Goal: Task Accomplishment & Management: Complete application form

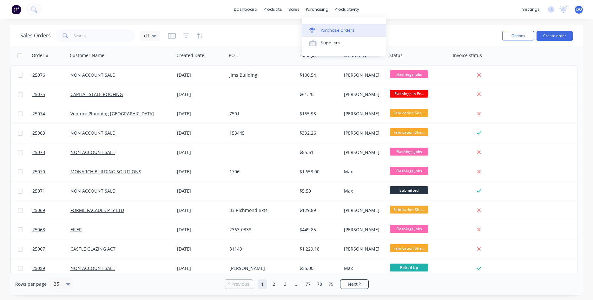
click at [325, 29] on div "Purchase Orders" at bounding box center [338, 31] width 34 height 6
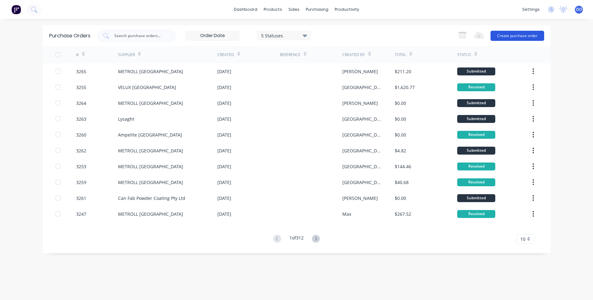
click at [514, 36] on button "Create purchase order" at bounding box center [517, 36] width 54 height 10
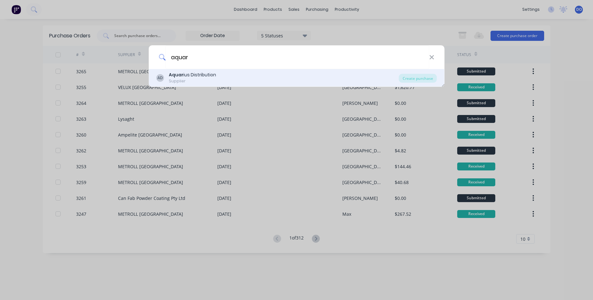
type input "aquar"
click at [220, 79] on div "AD Aquar ius Distribution Supplier" at bounding box center [277, 78] width 243 height 12
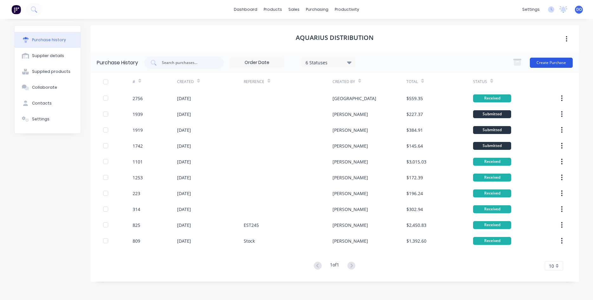
click at [554, 64] on button "Create Purchase" at bounding box center [551, 63] width 43 height 10
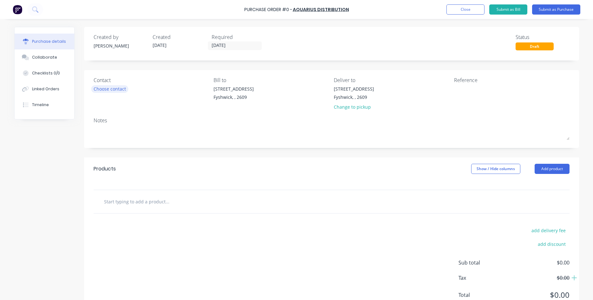
click at [117, 90] on div "Choose contact" at bounding box center [110, 89] width 32 height 7
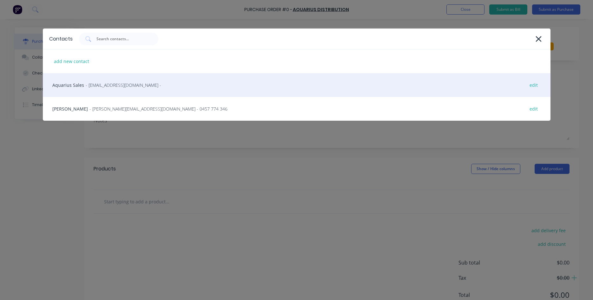
click at [107, 91] on div "Aquarius Sales - sales@aquariusdist.com.au - edit" at bounding box center [296, 85] width 507 height 24
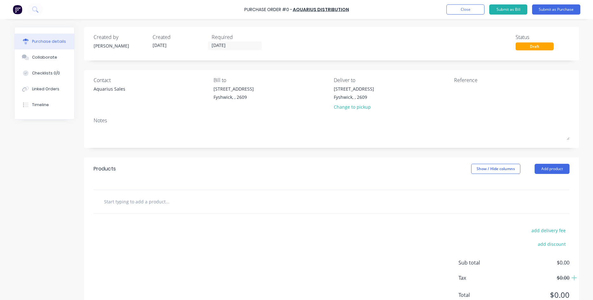
scroll to position [23, 0]
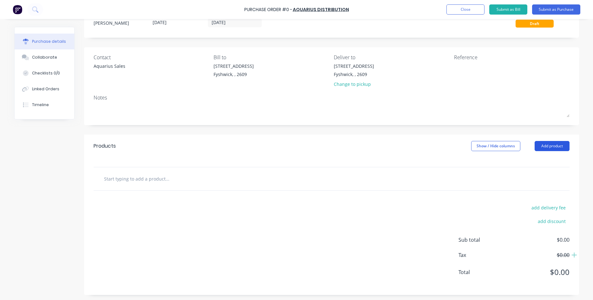
click at [549, 145] on button "Add product" at bounding box center [551, 146] width 35 height 10
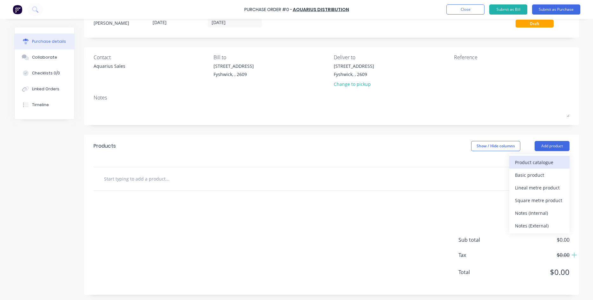
click at [530, 162] on div "Product catalogue" at bounding box center [539, 162] width 49 height 9
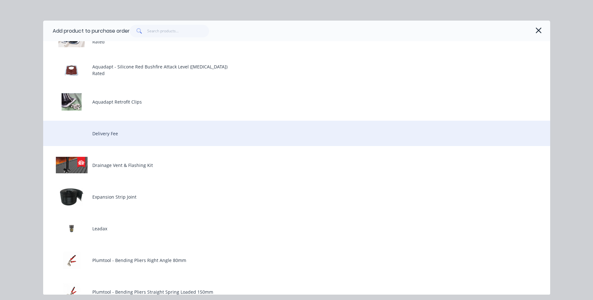
scroll to position [0, 0]
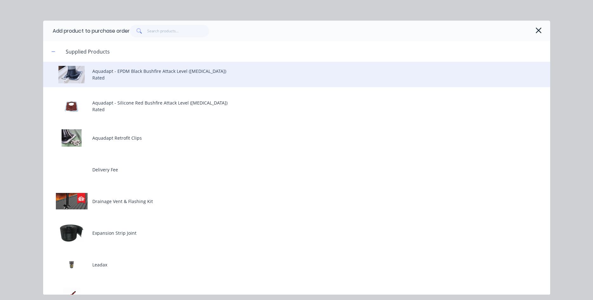
click at [122, 76] on div "Aquadapt - EPDM Black Bushfire Attack Level (BAL) Rated" at bounding box center [296, 74] width 507 height 25
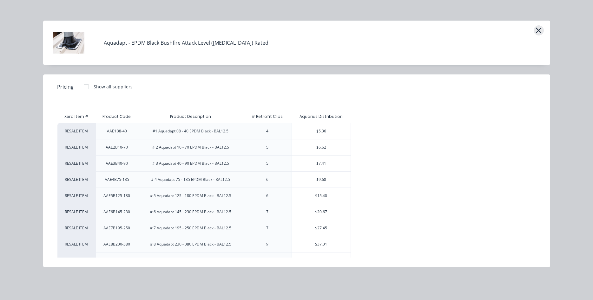
click at [540, 28] on icon "button" at bounding box center [539, 31] width 6 height 6
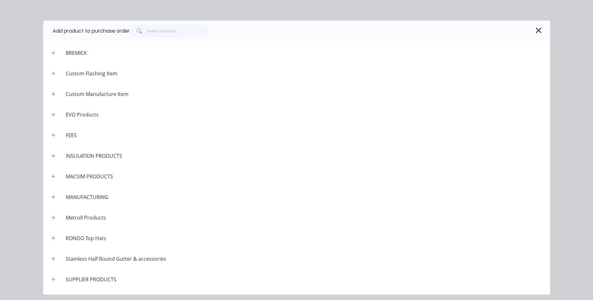
scroll to position [966, 0]
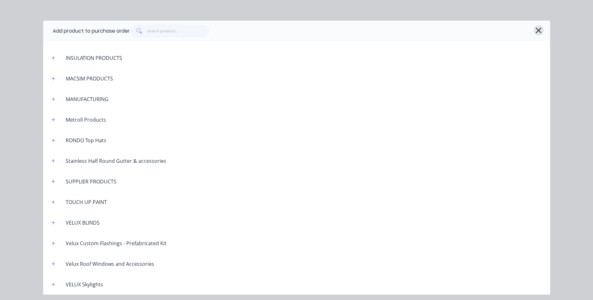
click at [538, 32] on icon "button" at bounding box center [538, 30] width 7 height 9
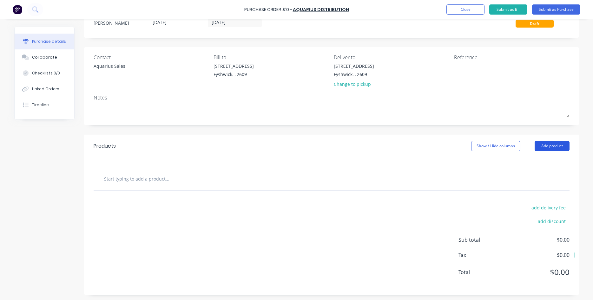
drag, startPoint x: 548, startPoint y: 146, endPoint x: 543, endPoint y: 145, distance: 4.8
click at [544, 146] on button "Add product" at bounding box center [551, 146] width 35 height 10
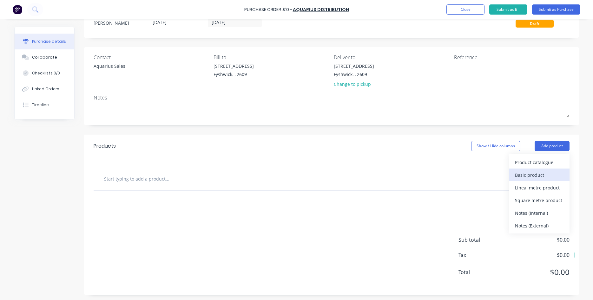
click at [523, 173] on div "Basic product" at bounding box center [539, 175] width 49 height 9
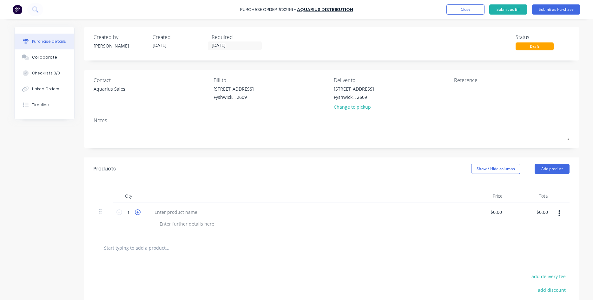
click at [139, 212] on icon at bounding box center [138, 213] width 6 height 6
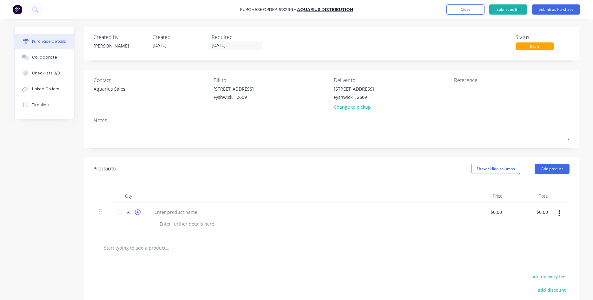
click at [139, 212] on icon at bounding box center [138, 213] width 6 height 6
click at [120, 212] on icon at bounding box center [119, 213] width 6 height 6
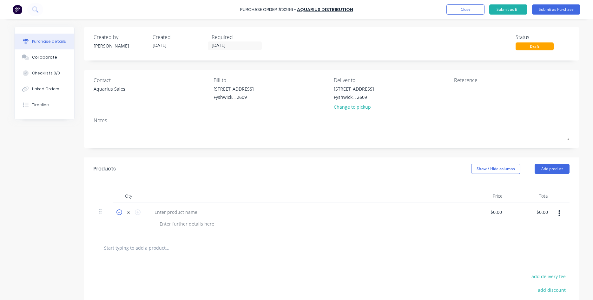
type input "7"
click at [158, 211] on div at bounding box center [175, 212] width 53 height 9
paste div
click at [119, 214] on icon at bounding box center [119, 213] width 6 height 6
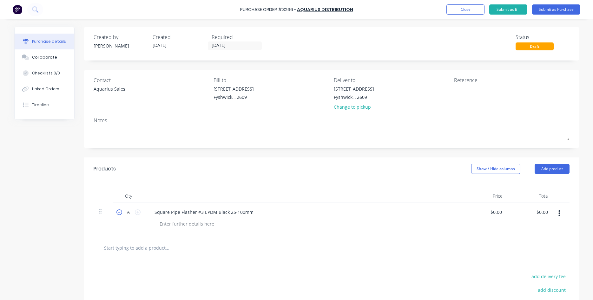
type input "5"
click at [200, 221] on div at bounding box center [186, 223] width 65 height 9
paste div
click at [554, 10] on button "Submit as Purchase" at bounding box center [556, 9] width 48 height 10
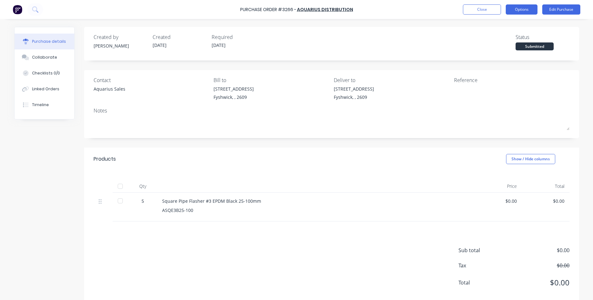
click at [522, 8] on button "Options" at bounding box center [521, 9] width 32 height 10
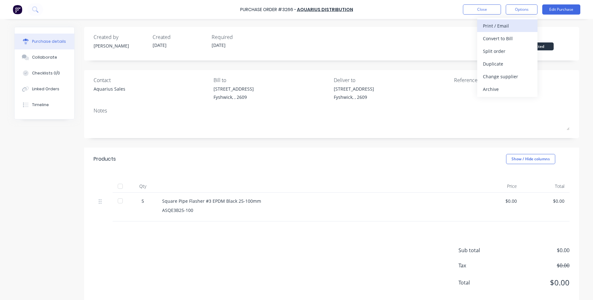
click at [508, 27] on div "Print / Email" at bounding box center [507, 25] width 49 height 9
click at [498, 51] on div "Without pricing" at bounding box center [507, 51] width 49 height 9
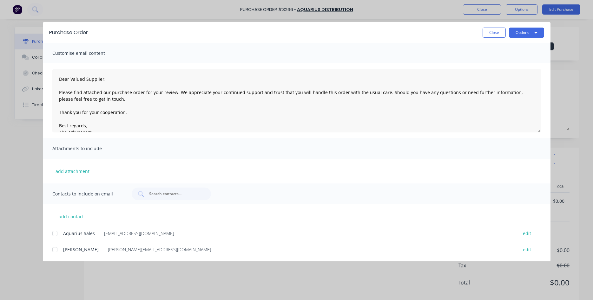
click at [55, 236] on div at bounding box center [55, 233] width 13 height 13
click at [518, 37] on button "Options" at bounding box center [526, 33] width 35 height 10
click at [506, 75] on div "Email" at bounding box center [513, 73] width 49 height 9
click at [496, 32] on button "Close" at bounding box center [493, 33] width 23 height 10
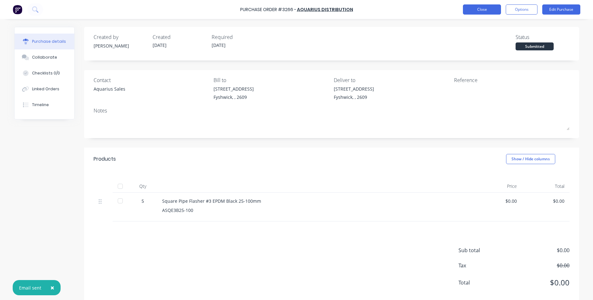
click at [492, 10] on button "Close" at bounding box center [482, 9] width 38 height 10
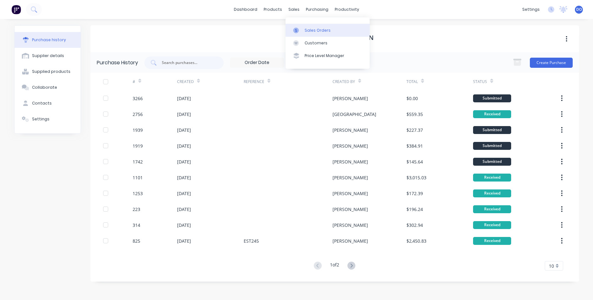
click at [308, 30] on div "Sales Orders" at bounding box center [317, 31] width 26 height 6
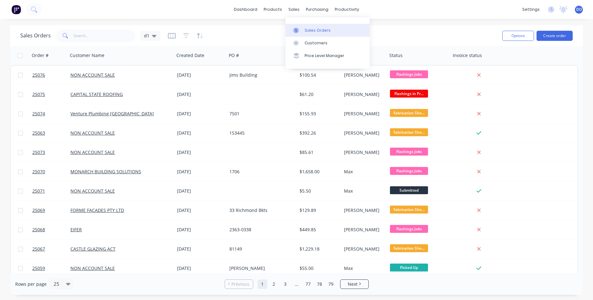
click at [311, 34] on link "Sales Orders" at bounding box center [327, 30] width 84 height 13
click at [557, 36] on button "Create order" at bounding box center [554, 36] width 36 height 10
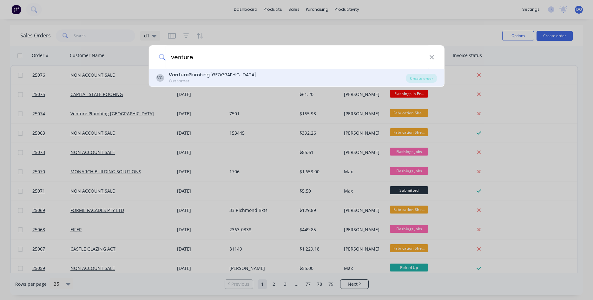
type input "venture"
click at [218, 76] on div "Venture Plumbing Canberra" at bounding box center [212, 75] width 87 height 7
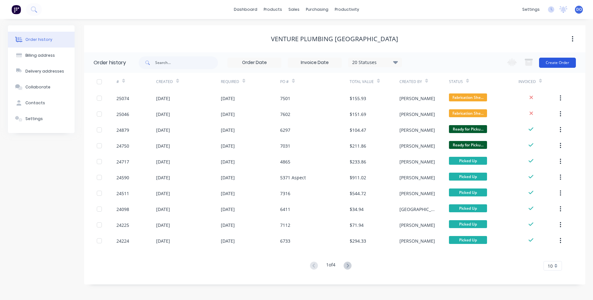
click at [558, 64] on button "Create Order" at bounding box center [557, 63] width 37 height 10
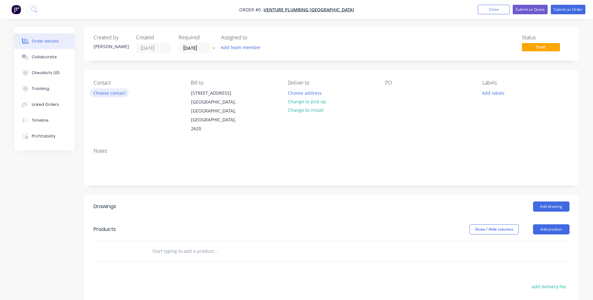
click at [102, 93] on button "Choose contact" at bounding box center [109, 92] width 39 height 9
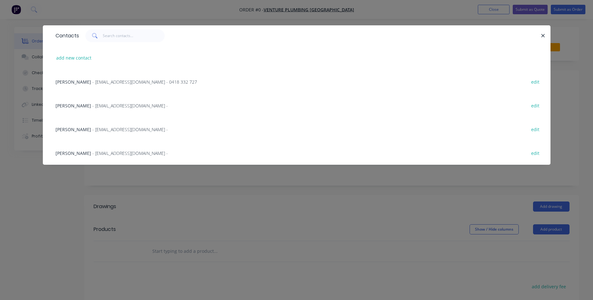
click at [76, 79] on span "Pete Hrstic" at bounding box center [73, 82] width 36 height 6
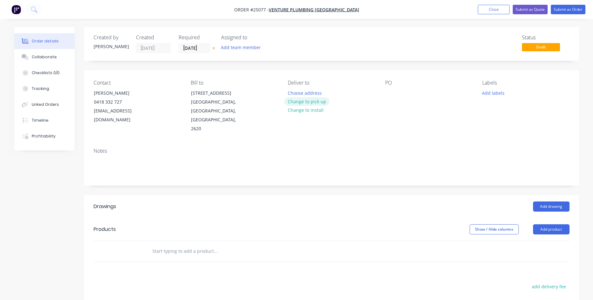
click at [317, 103] on button "Change to pick up" at bounding box center [306, 101] width 45 height 9
drag, startPoint x: 385, startPoint y: 90, endPoint x: 400, endPoint y: 81, distance: 17.5
click at [385, 90] on div at bounding box center [390, 92] width 10 height 9
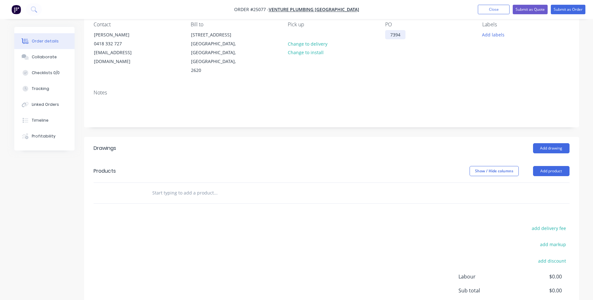
scroll to position [65, 0]
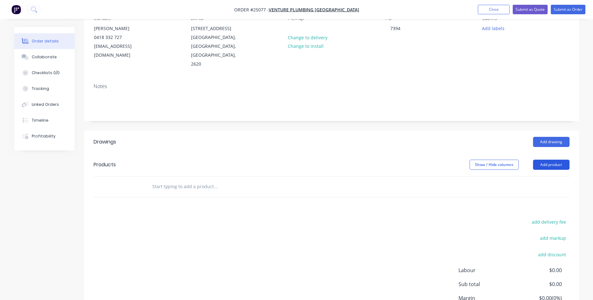
click at [545, 160] on button "Add product" at bounding box center [551, 165] width 36 height 10
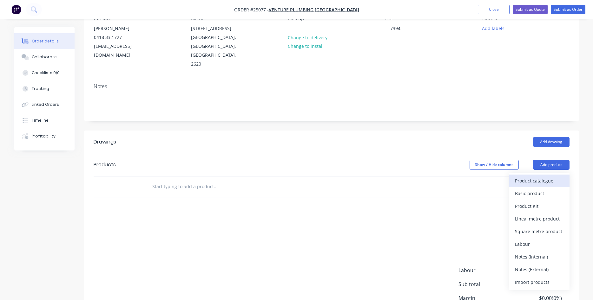
click at [540, 176] on div "Product catalogue" at bounding box center [539, 180] width 49 height 9
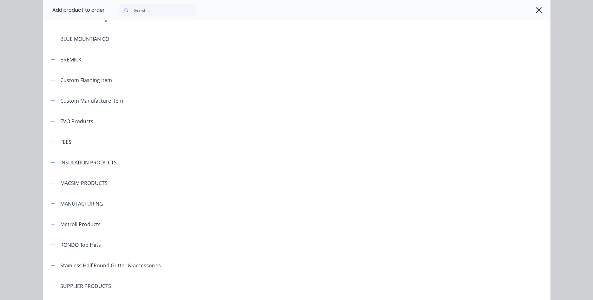
scroll to position [325, 0]
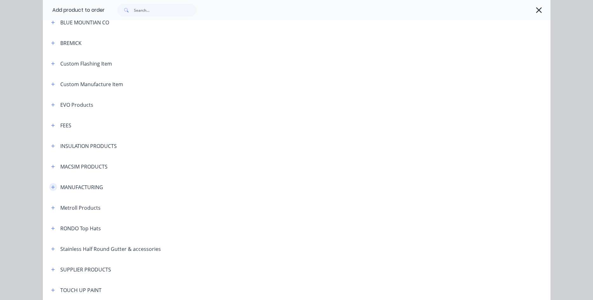
click at [51, 186] on icon "button" at bounding box center [53, 187] width 4 height 4
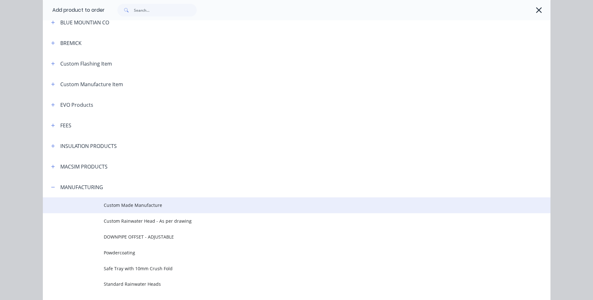
click at [140, 205] on span "Custom Made Manufacture" at bounding box center [282, 205] width 357 height 7
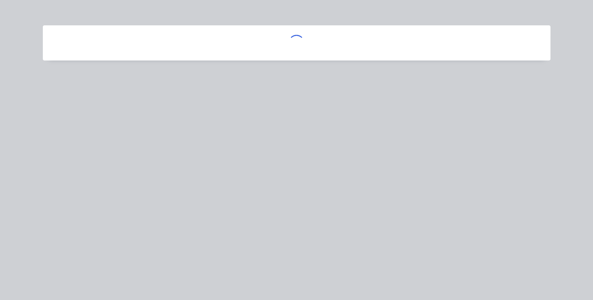
scroll to position [0, 0]
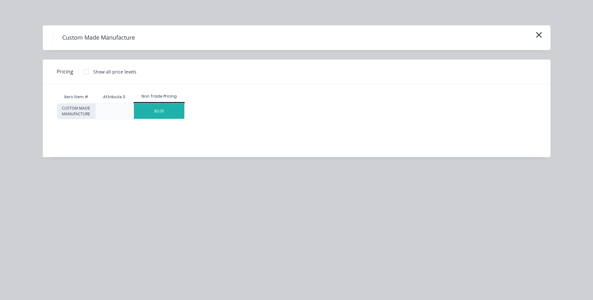
click at [153, 111] on div "$0.00" at bounding box center [159, 111] width 50 height 15
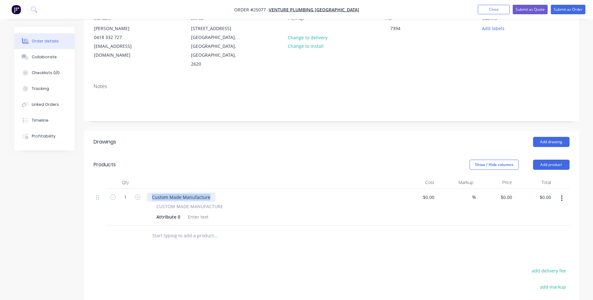
drag, startPoint x: 209, startPoint y: 181, endPoint x: 120, endPoint y: 167, distance: 89.8
click at [147, 193] on div "Custom Made Manufacture" at bounding box center [181, 197] width 68 height 9
drag, startPoint x: 180, startPoint y: 199, endPoint x: 136, endPoint y: 200, distance: 44.1
click at [154, 212] on div "Attribute 0" at bounding box center [168, 216] width 29 height 9
click at [170, 212] on div "Attribute 0" at bounding box center [168, 216] width 29 height 9
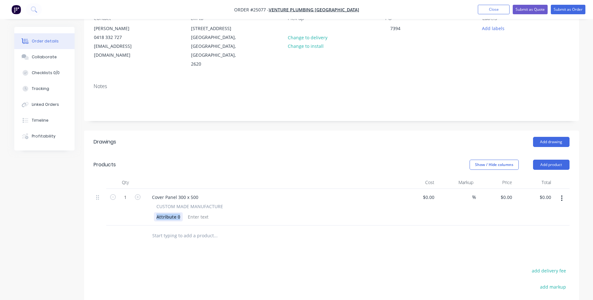
drag, startPoint x: 182, startPoint y: 199, endPoint x: 130, endPoint y: 200, distance: 52.0
click at [154, 212] on div "Attribute 0" at bounding box center [168, 216] width 29 height 9
click at [433, 193] on input at bounding box center [432, 197] width 7 height 9
type input "$28.90"
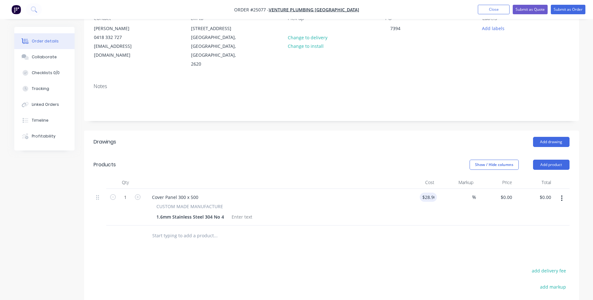
type input "$28.90"
click at [427, 193] on input "28.9" at bounding box center [431, 197] width 12 height 9
type input "$38.90"
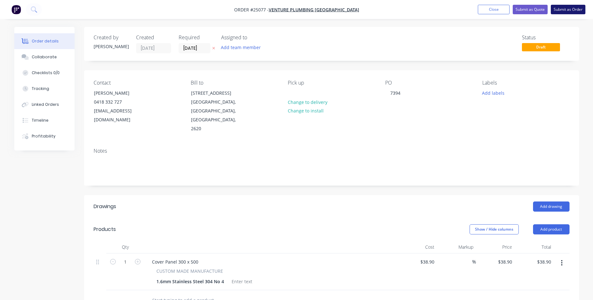
click at [557, 9] on button "Submit as Order" at bounding box center [567, 10] width 35 height 10
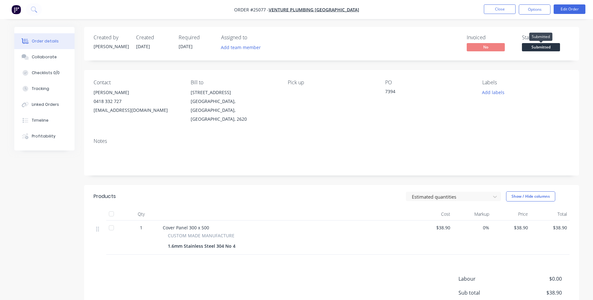
click at [539, 48] on span "Submitted" at bounding box center [541, 47] width 38 height 8
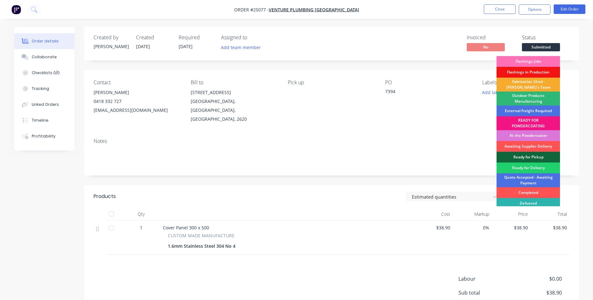
click at [533, 86] on div "Fabrication Shed - [PERSON_NAME]'s Team" at bounding box center [527, 85] width 63 height 14
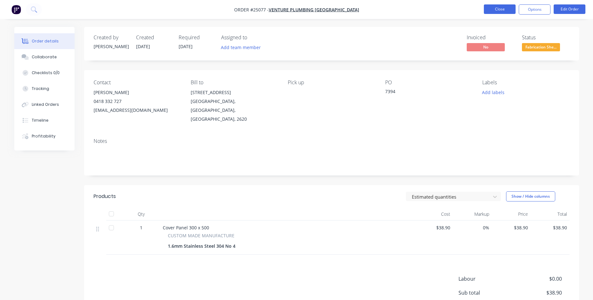
click at [503, 6] on button "Close" at bounding box center [500, 9] width 32 height 10
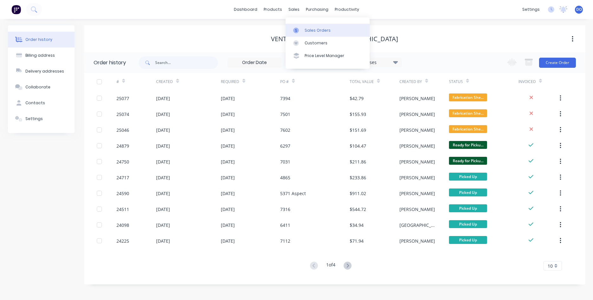
click at [306, 30] on div "Sales Orders" at bounding box center [317, 31] width 26 height 6
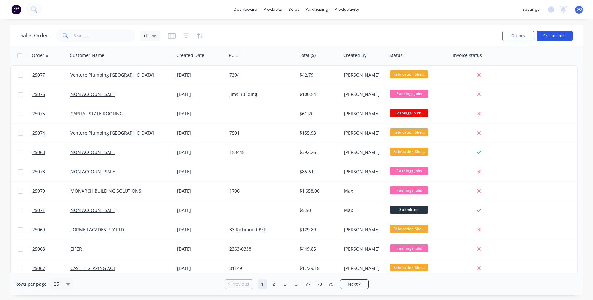
click at [555, 36] on button "Create order" at bounding box center [554, 36] width 36 height 10
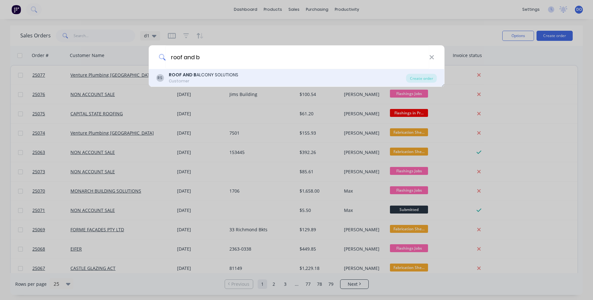
type input "roof and b"
click at [272, 76] on div "RS ROOF AND B ALCONY SOLUTIONS Customer" at bounding box center [281, 78] width 250 height 12
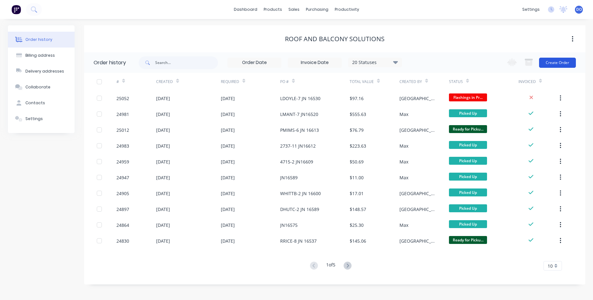
click at [560, 62] on button "Create Order" at bounding box center [557, 63] width 37 height 10
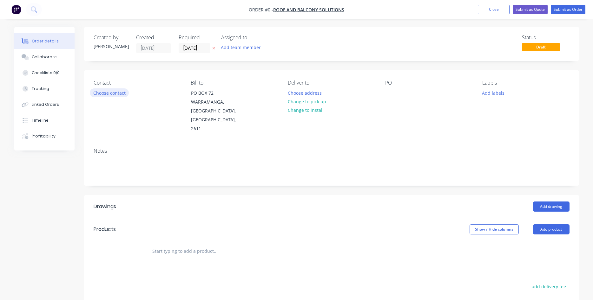
click at [106, 93] on button "Choose contact" at bounding box center [109, 92] width 39 height 9
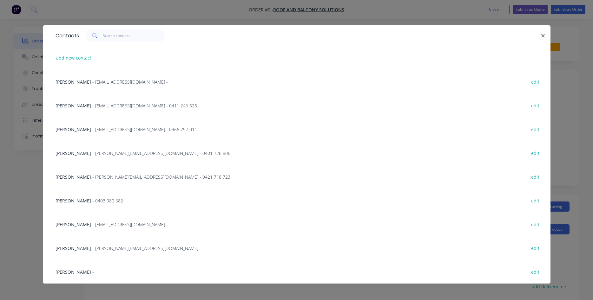
click at [91, 109] on div "HELEN MCALISTER - admin@rnbsolutions.com.au - 0411 246 525 edit" at bounding box center [296, 106] width 488 height 24
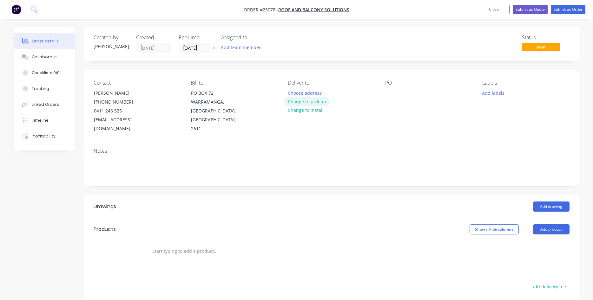
click at [304, 103] on button "Change to pick up" at bounding box center [306, 101] width 45 height 9
click at [392, 94] on div at bounding box center [390, 92] width 10 height 9
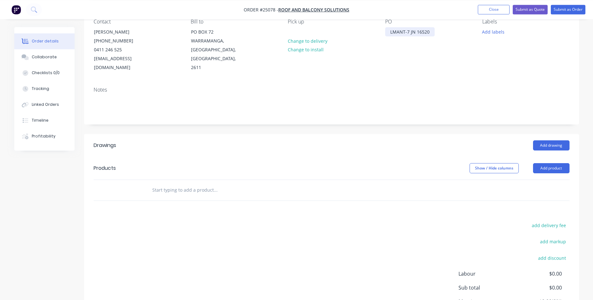
scroll to position [65, 0]
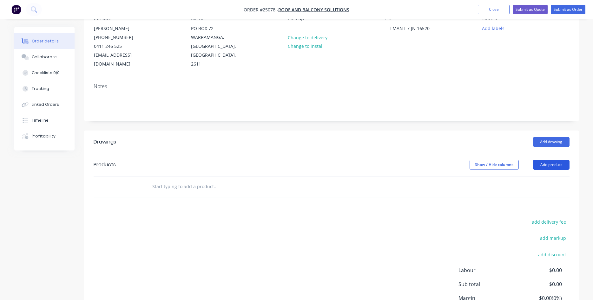
click at [549, 160] on button "Add product" at bounding box center [551, 165] width 36 height 10
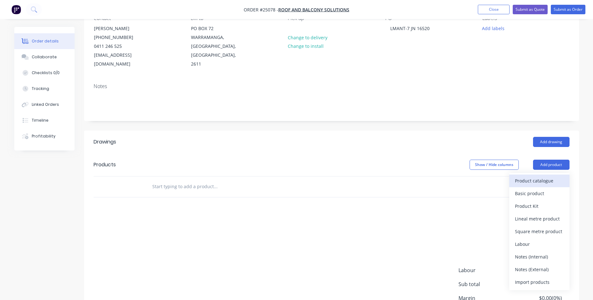
click at [533, 176] on div "Product catalogue" at bounding box center [539, 180] width 49 height 9
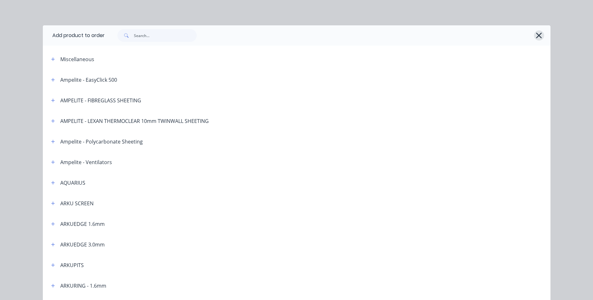
click at [537, 34] on icon "button" at bounding box center [539, 36] width 6 height 6
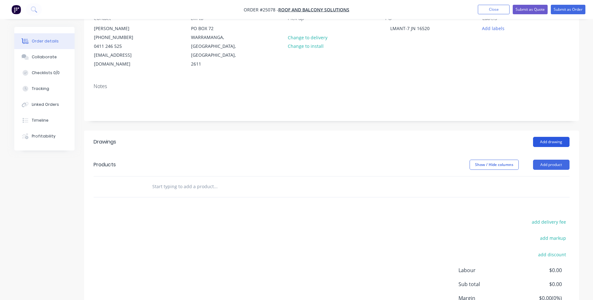
click at [542, 137] on button "Add drawing" at bounding box center [551, 142] width 36 height 10
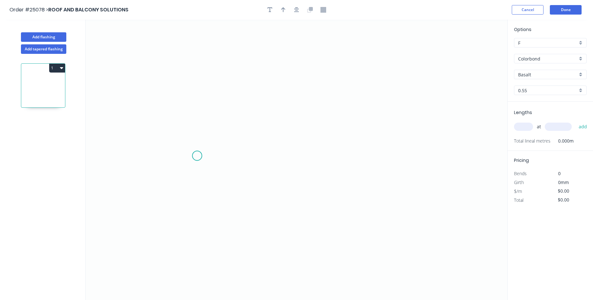
click at [197, 156] on icon "0" at bounding box center [296, 160] width 421 height 281
click at [216, 136] on icon "0" at bounding box center [296, 160] width 421 height 281
click at [372, 136] on icon "0 ?" at bounding box center [296, 160] width 421 height 281
click at [372, 37] on icon "0 ? ?" at bounding box center [296, 160] width 421 height 281
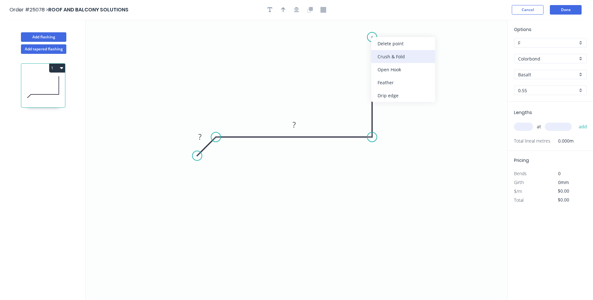
click at [386, 56] on div "Crush & Fold" at bounding box center [403, 56] width 64 height 13
click at [391, 57] on div "Flip bend" at bounding box center [405, 58] width 64 height 13
drag, startPoint x: 397, startPoint y: 26, endPoint x: 403, endPoint y: 40, distance: 15.5
click at [403, 40] on rect at bounding box center [391, 40] width 25 height 13
click at [382, 82] on tspan "?" at bounding box center [381, 84] width 3 height 10
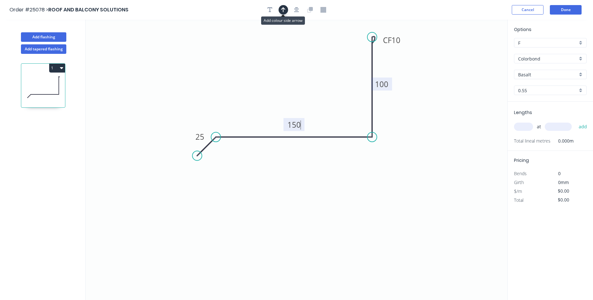
click at [282, 8] on icon "button" at bounding box center [283, 10] width 4 height 6
type input "$12.49"
drag, startPoint x: 475, startPoint y: 49, endPoint x: 348, endPoint y: 97, distance: 135.2
click at [348, 97] on icon at bounding box center [343, 92] width 18 height 18
click at [535, 75] on input "Basalt" at bounding box center [547, 74] width 59 height 7
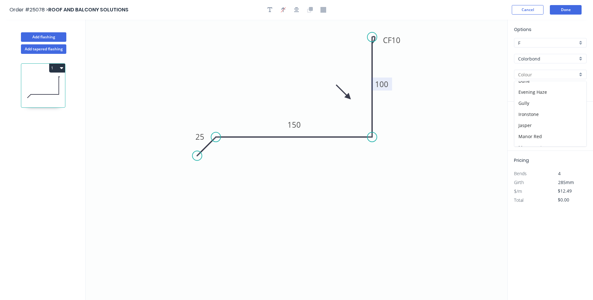
scroll to position [179, 0]
click at [546, 107] on div "Surfmist" at bounding box center [550, 107] width 72 height 11
type input "Surfmist"
click at [527, 126] on input "text" at bounding box center [523, 127] width 19 height 8
type input "2"
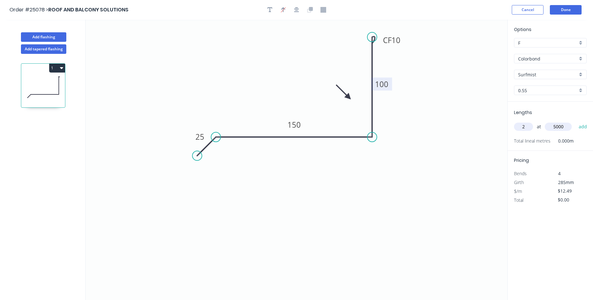
type input "5000"
click at [575, 121] on button "add" at bounding box center [582, 126] width 15 height 11
click at [59, 67] on button "1" at bounding box center [57, 68] width 16 height 9
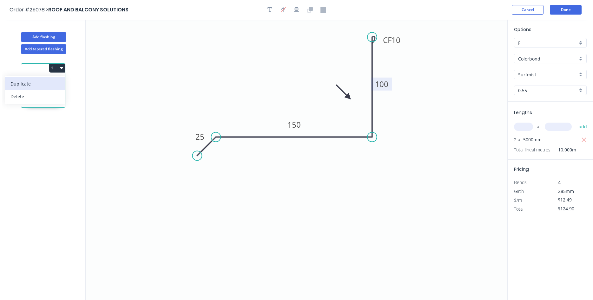
click at [36, 82] on div "Duplicate" at bounding box center [34, 83] width 49 height 9
type input "$0.00"
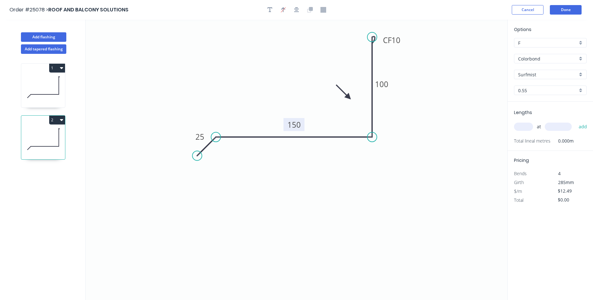
click at [301, 126] on rect at bounding box center [293, 124] width 21 height 13
click at [297, 125] on tspan "150" at bounding box center [293, 125] width 13 height 10
click at [519, 125] on input "text" at bounding box center [523, 127] width 19 height 8
type input "$15.01"
type input "1"
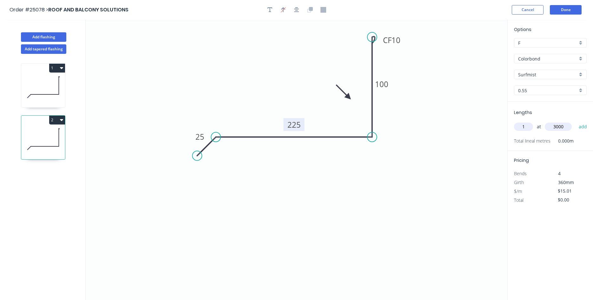
type input "3000"
click at [575, 121] on button "add" at bounding box center [582, 126] width 15 height 11
type input "$45.03"
click at [570, 9] on button "Done" at bounding box center [566, 10] width 32 height 10
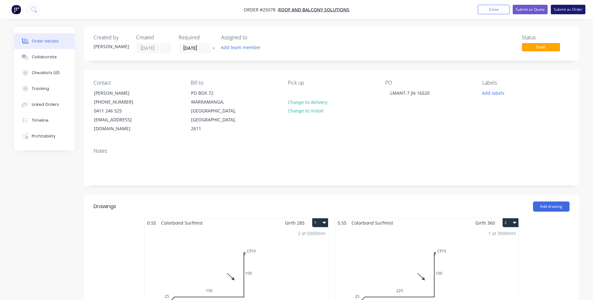
click at [568, 10] on button "Submit as Order" at bounding box center [567, 10] width 35 height 10
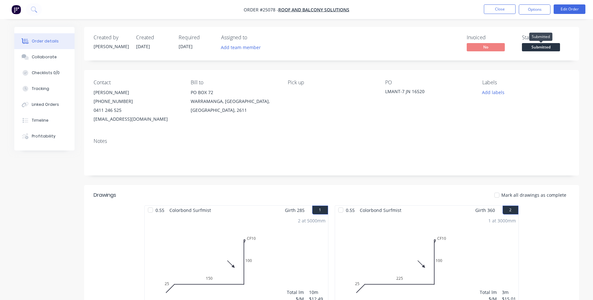
click at [545, 50] on span "Submitted" at bounding box center [541, 47] width 38 height 8
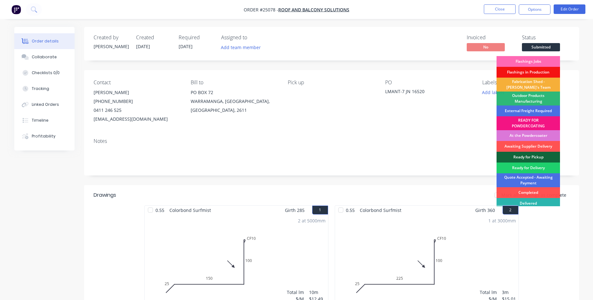
click at [527, 61] on div "Flashings Jobs" at bounding box center [527, 61] width 63 height 11
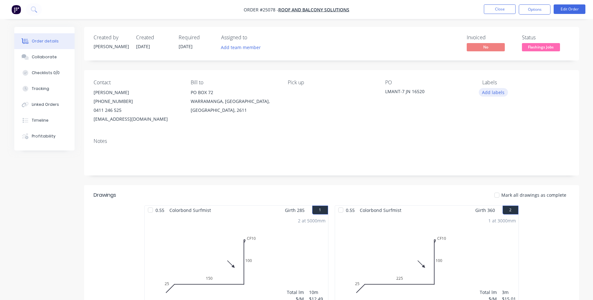
click at [497, 93] on button "Add labels" at bounding box center [493, 92] width 29 height 9
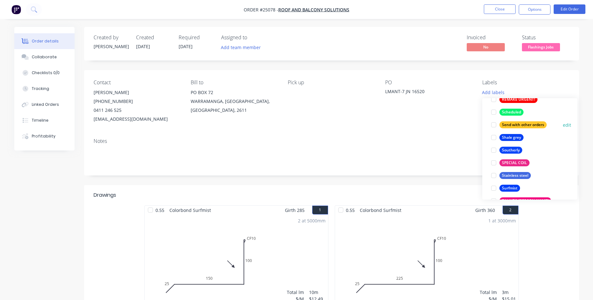
scroll to position [1265, 0]
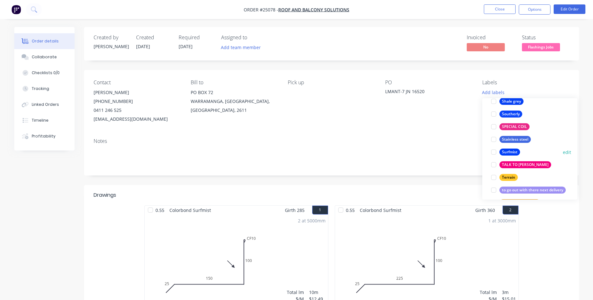
click at [493, 154] on div at bounding box center [493, 152] width 13 height 13
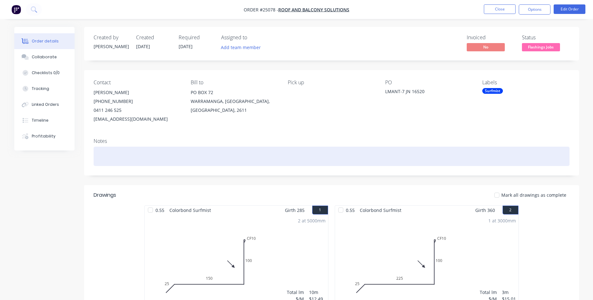
click at [459, 152] on div at bounding box center [332, 156] width 476 height 19
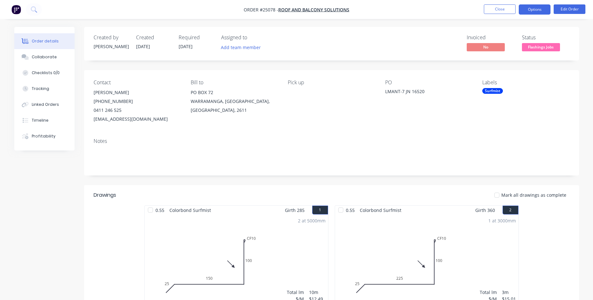
click at [541, 7] on button "Options" at bounding box center [534, 9] width 32 height 10
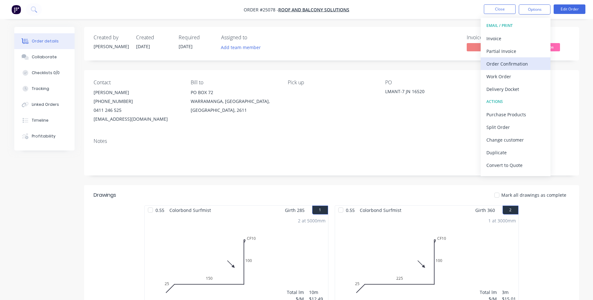
click at [499, 65] on div "Order Confirmation" at bounding box center [515, 63] width 58 height 9
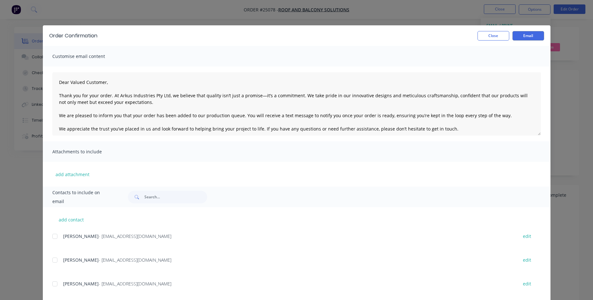
click at [55, 259] on div at bounding box center [55, 260] width 13 height 13
click at [520, 34] on button "Email" at bounding box center [528, 36] width 32 height 10
click at [498, 34] on button "Close" at bounding box center [493, 36] width 32 height 10
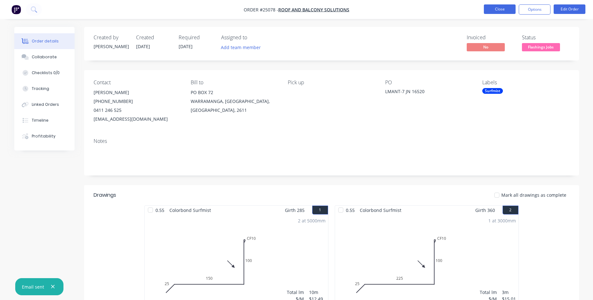
click at [498, 8] on button "Close" at bounding box center [500, 9] width 32 height 10
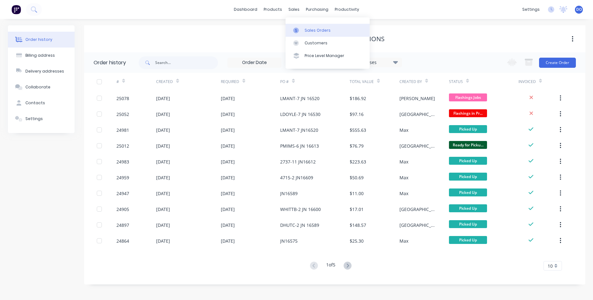
click at [311, 32] on div "Sales Orders" at bounding box center [317, 31] width 26 height 6
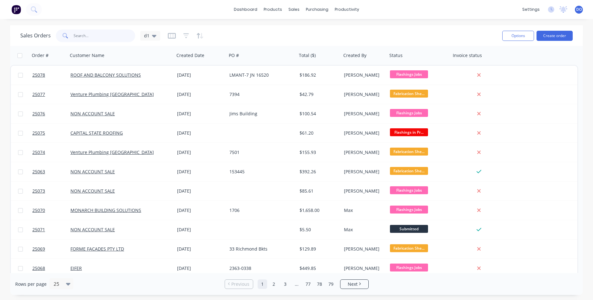
click at [111, 38] on input "text" at bounding box center [105, 35] width 62 height 13
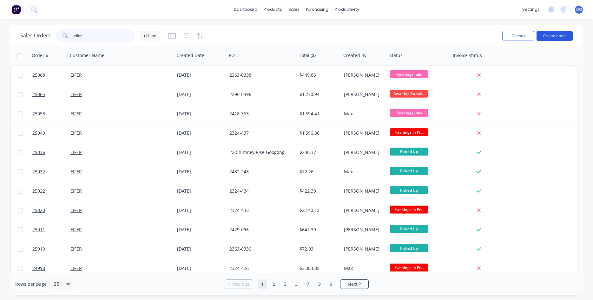
type input "eifer"
click at [552, 33] on button "Create order" at bounding box center [554, 36] width 36 height 10
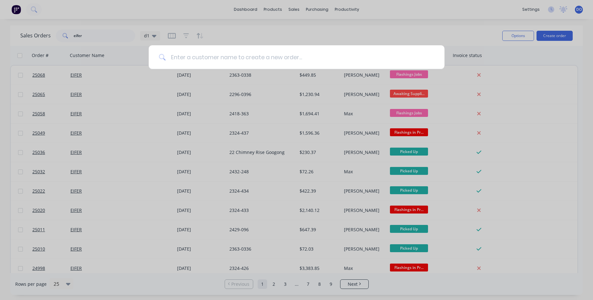
click at [206, 54] on input at bounding box center [300, 57] width 269 height 24
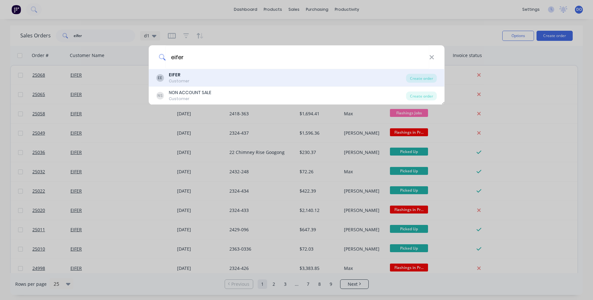
type input "eifer"
click at [182, 77] on div "EIFER" at bounding box center [179, 75] width 21 height 7
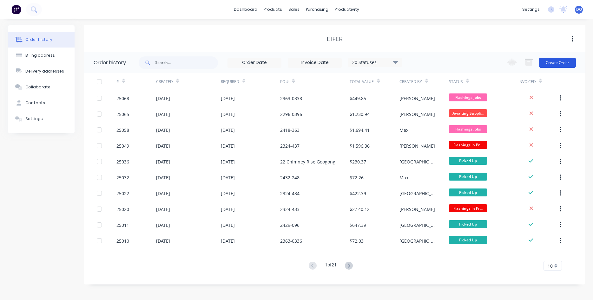
click at [557, 64] on button "Create Order" at bounding box center [557, 63] width 37 height 10
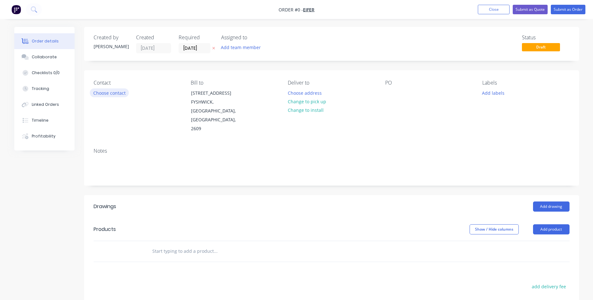
click at [119, 97] on div "Contact Choose contact" at bounding box center [137, 107] width 87 height 54
click at [125, 93] on button "Choose contact" at bounding box center [109, 92] width 39 height 9
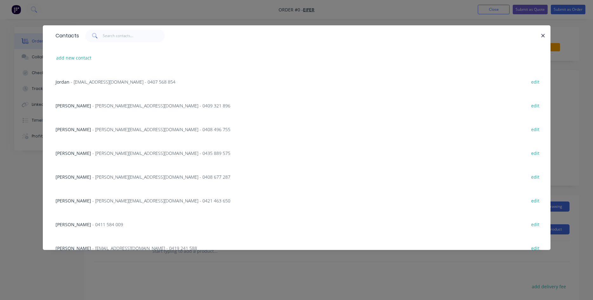
click at [98, 106] on span "- Brad@eifer.com.au - 0409 321 896" at bounding box center [161, 106] width 138 height 6
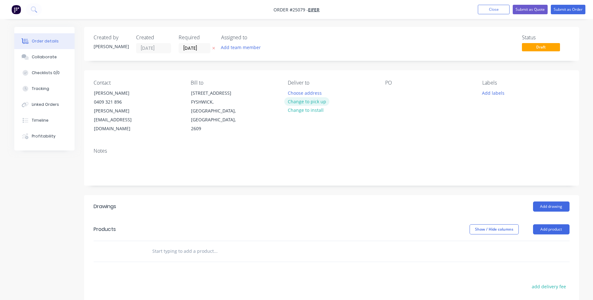
click at [316, 101] on button "Change to pick up" at bounding box center [306, 101] width 45 height 9
click at [392, 92] on div at bounding box center [390, 92] width 10 height 9
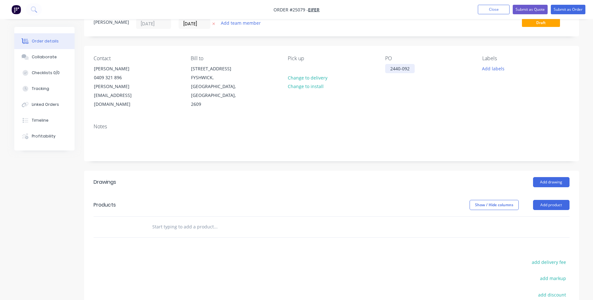
scroll to position [97, 0]
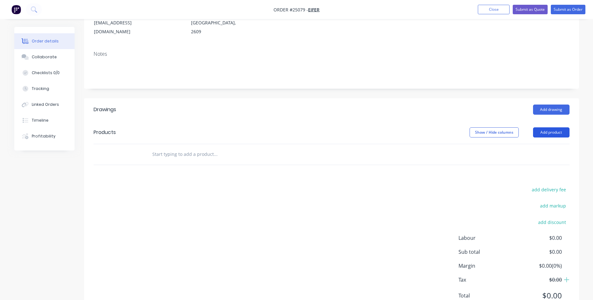
click at [550, 127] on button "Add product" at bounding box center [551, 132] width 36 height 10
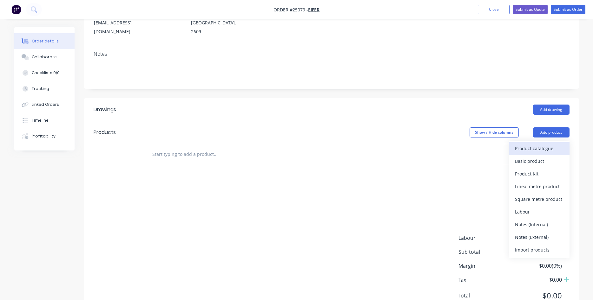
click at [542, 144] on div "Product catalogue" at bounding box center [539, 148] width 49 height 9
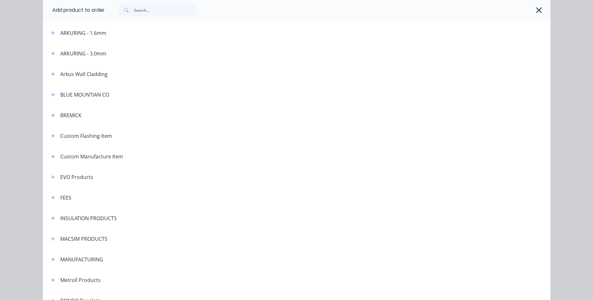
scroll to position [325, 0]
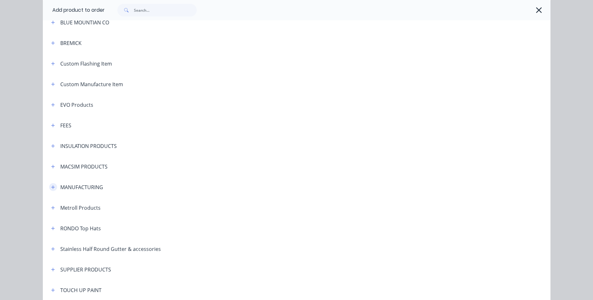
click at [55, 187] on button "button" at bounding box center [53, 187] width 8 height 8
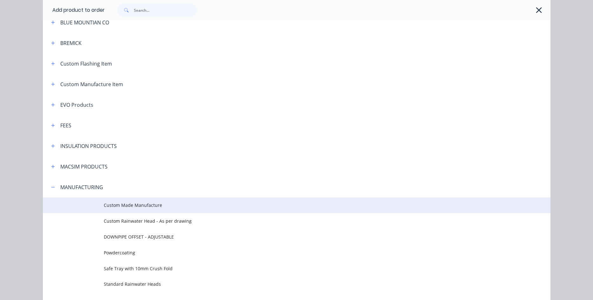
click at [119, 205] on span "Custom Made Manufacture" at bounding box center [282, 205] width 357 height 7
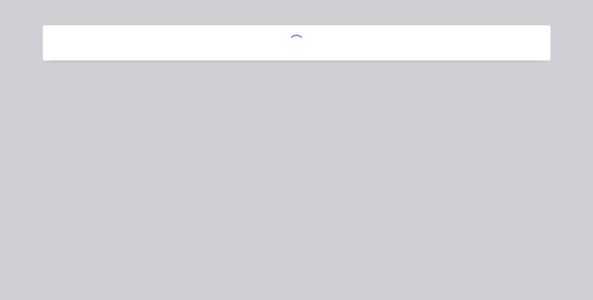
scroll to position [0, 0]
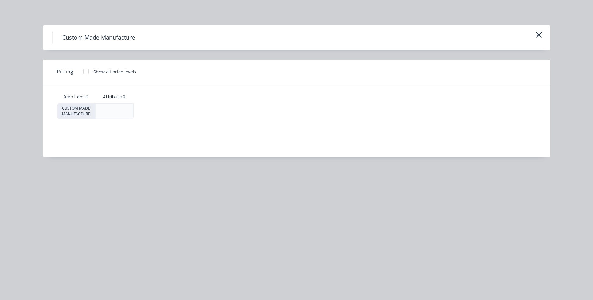
click at [85, 74] on div at bounding box center [86, 71] width 13 height 13
click at [158, 115] on div "$0.00" at bounding box center [159, 111] width 50 height 15
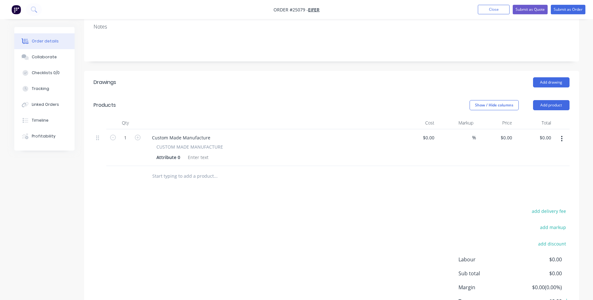
scroll to position [164, 0]
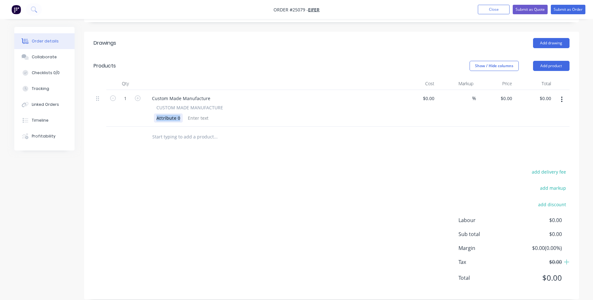
drag, startPoint x: 180, startPoint y: 108, endPoint x: 140, endPoint y: 107, distance: 40.0
click at [154, 114] on div "Attribute 0" at bounding box center [168, 118] width 29 height 9
click at [173, 94] on div "Custom Made Manufacture" at bounding box center [181, 98] width 68 height 9
drag, startPoint x: 207, startPoint y: 87, endPoint x: 130, endPoint y: 90, distance: 77.1
click at [147, 94] on div "Custom Made Manufacture" at bounding box center [181, 98] width 68 height 9
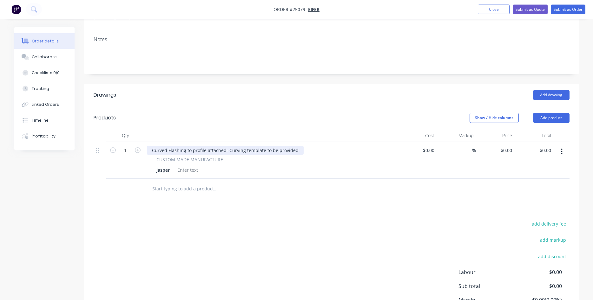
scroll to position [67, 0]
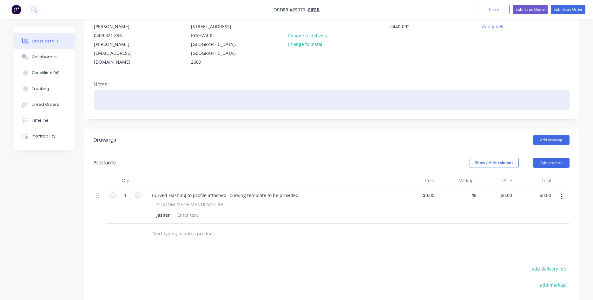
click at [127, 90] on div at bounding box center [332, 99] width 476 height 19
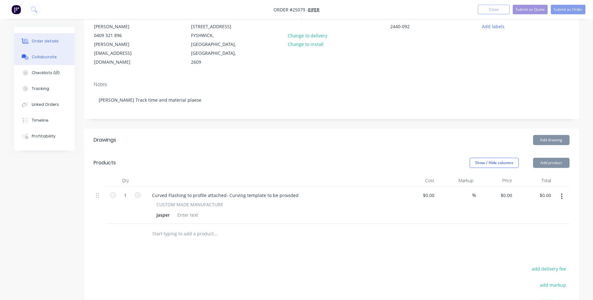
click at [48, 56] on div "Collaborate" at bounding box center [44, 57] width 25 height 6
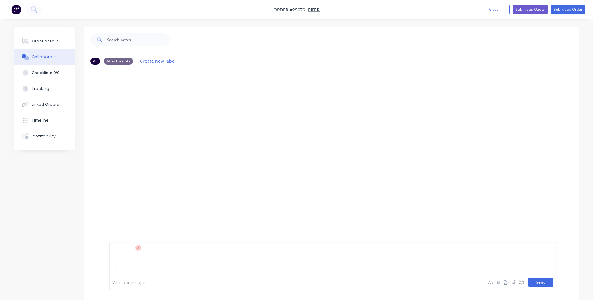
click at [539, 280] on button "Send" at bounding box center [540, 283] width 25 height 10
click at [41, 40] on div "Order details" at bounding box center [45, 41] width 27 height 6
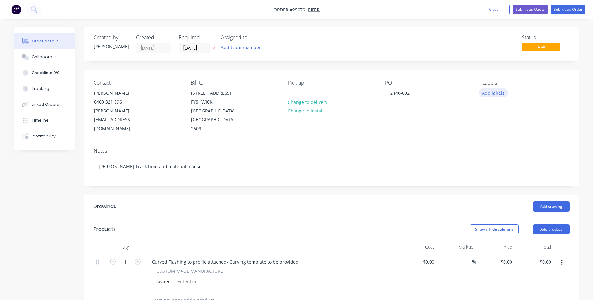
click at [497, 94] on button "Add labels" at bounding box center [493, 92] width 29 height 9
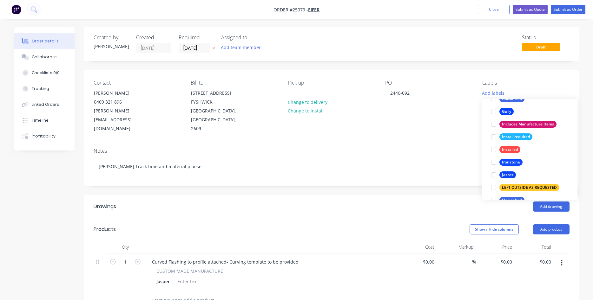
scroll to position [723, 0]
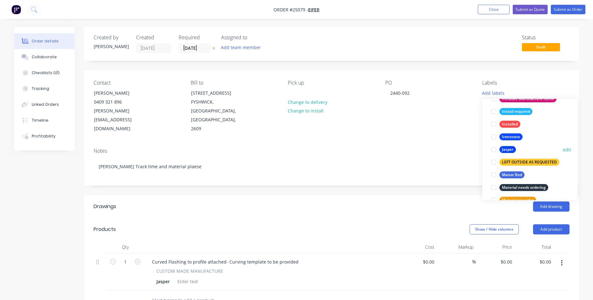
click at [494, 149] on div at bounding box center [493, 149] width 13 height 13
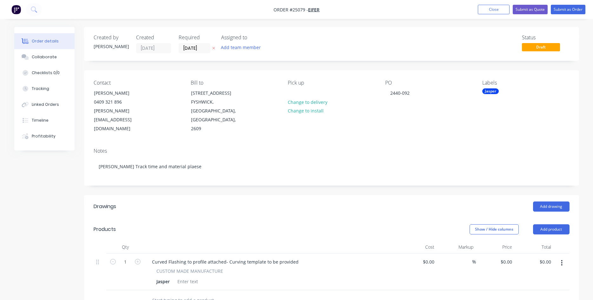
click at [344, 170] on div "Notes Gary Track time and material plaese" at bounding box center [331, 164] width 495 height 42
click at [565, 7] on button "Submit as Order" at bounding box center [567, 10] width 35 height 10
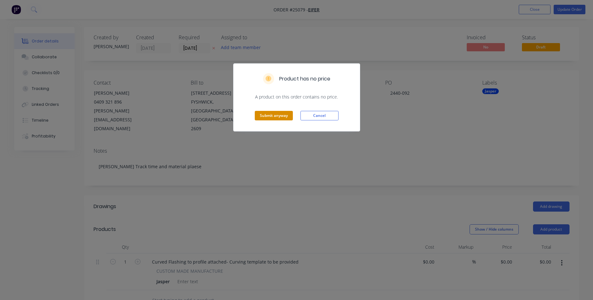
click at [272, 116] on button "Submit anyway" at bounding box center [274, 116] width 38 height 10
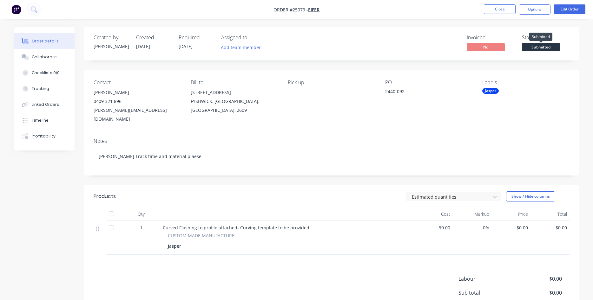
click at [540, 48] on span "Submitted" at bounding box center [541, 47] width 38 height 8
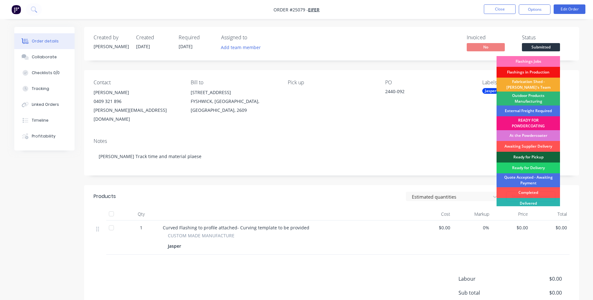
click at [514, 84] on div "Fabrication Shed - [PERSON_NAME]'s Team" at bounding box center [527, 85] width 63 height 14
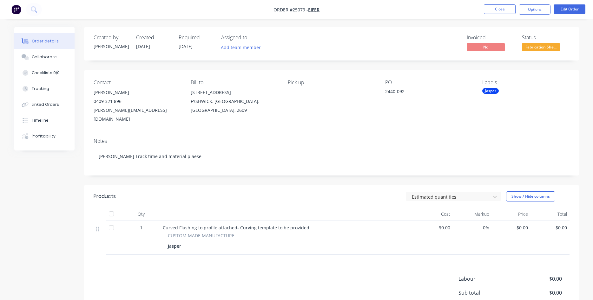
click at [511, 15] on nav "Order #25079 - EIFER Close Options Edit Order" at bounding box center [296, 9] width 593 height 19
click at [503, 6] on button "Close" at bounding box center [500, 9] width 32 height 10
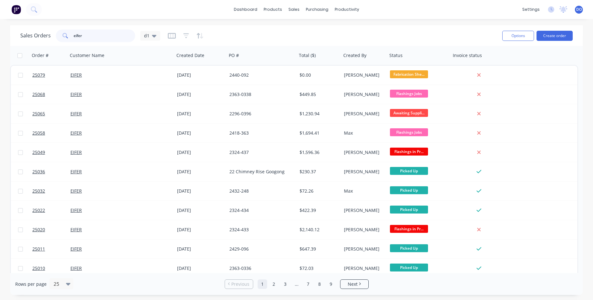
drag, startPoint x: 88, startPoint y: 36, endPoint x: 52, endPoint y: 39, distance: 35.3
click at [74, 39] on input "eifer" at bounding box center [105, 35] width 62 height 13
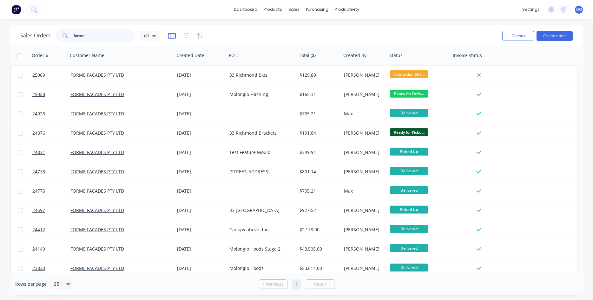
type input "forme"
click at [172, 36] on icon "button" at bounding box center [171, 36] width 3 height 4
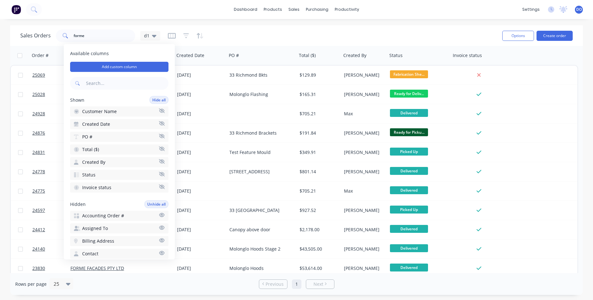
click at [133, 176] on button "Status" at bounding box center [119, 175] width 98 height 10
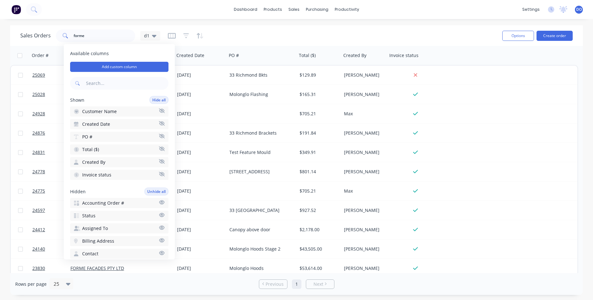
click at [133, 176] on button "Invoice status" at bounding box center [119, 175] width 98 height 10
click at [157, 179] on button "Unhide all" at bounding box center [156, 179] width 24 height 8
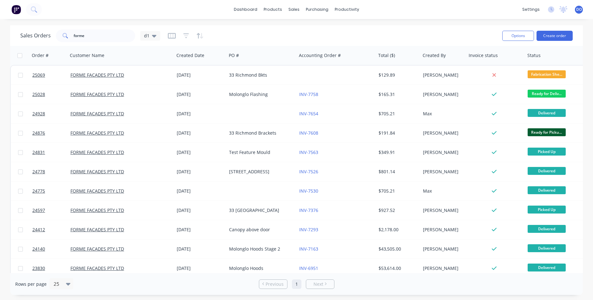
click at [141, 13] on div "dashboard products sales purchasing productivity dashboard products Product Cat…" at bounding box center [296, 9] width 593 height 19
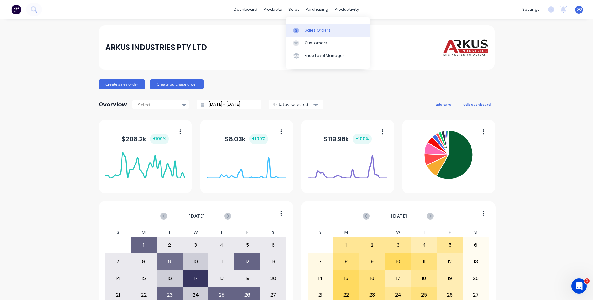
click at [311, 32] on div "Sales Orders" at bounding box center [317, 31] width 26 height 6
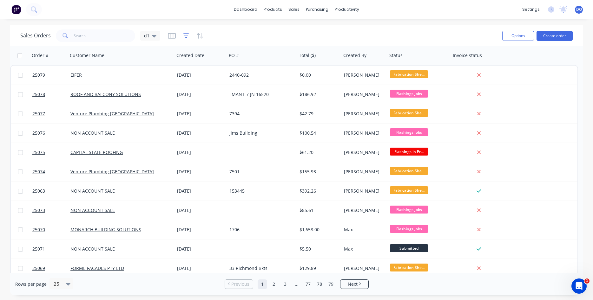
click at [184, 35] on icon "button" at bounding box center [186, 36] width 6 height 6
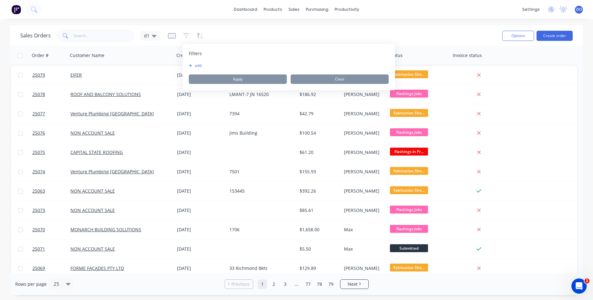
click at [194, 66] on button "add" at bounding box center [197, 65] width 16 height 5
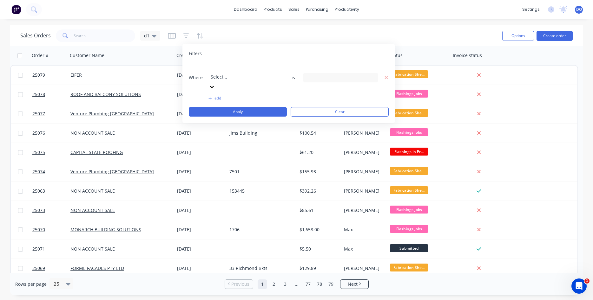
click at [243, 69] on div at bounding box center [256, 68] width 91 height 8
click at [348, 74] on div "17 Status selected" at bounding box center [335, 77] width 57 height 7
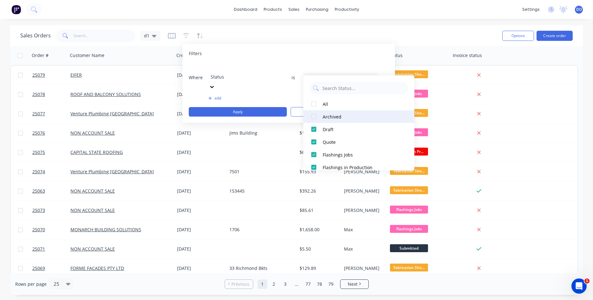
click at [322, 116] on button "Archived" at bounding box center [358, 116] width 111 height 13
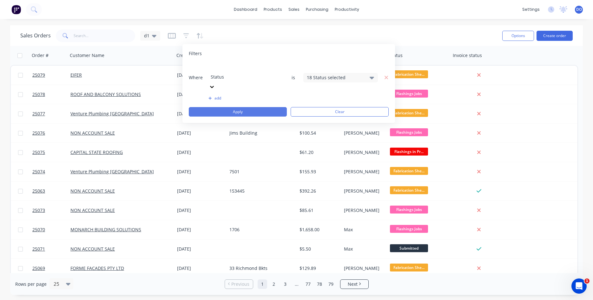
click at [267, 107] on button "Apply" at bounding box center [238, 112] width 98 height 10
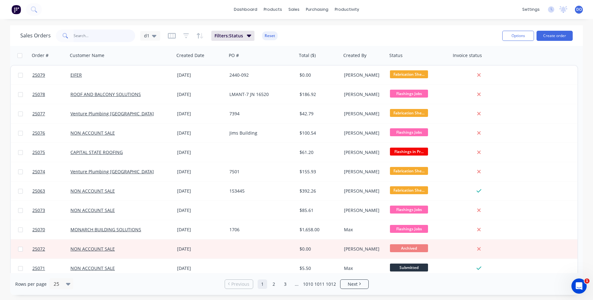
click at [94, 37] on input "text" at bounding box center [105, 35] width 62 height 13
type input "forme"
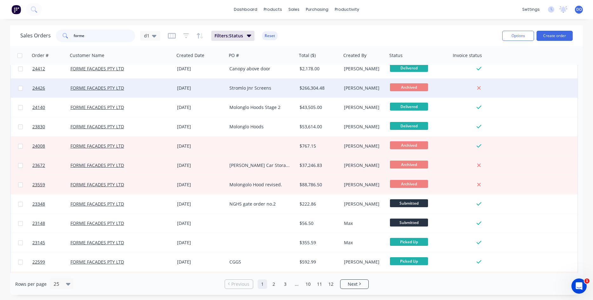
scroll to position [181, 0]
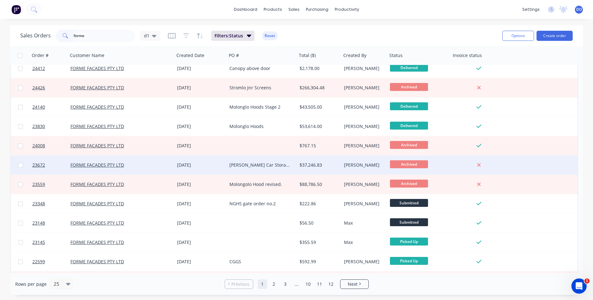
click at [263, 166] on div "Fairbairn Car Storage frames" at bounding box center [260, 165] width 62 height 6
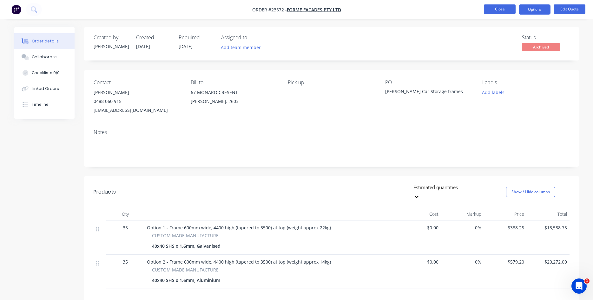
click at [504, 8] on button "Close" at bounding box center [500, 9] width 32 height 10
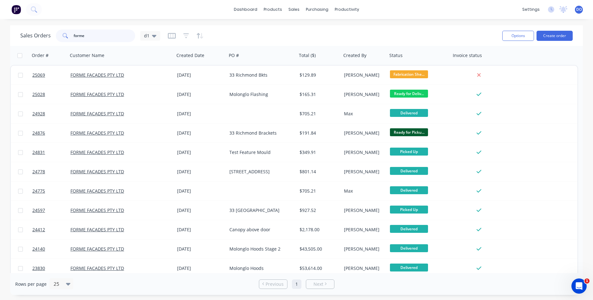
drag, startPoint x: 92, startPoint y: 36, endPoint x: 32, endPoint y: 37, distance: 60.3
click at [74, 37] on input "forme" at bounding box center [105, 35] width 62 height 13
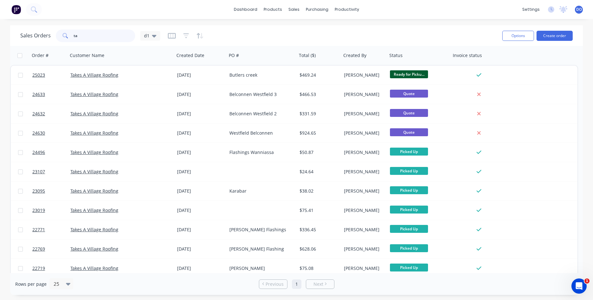
type input "t"
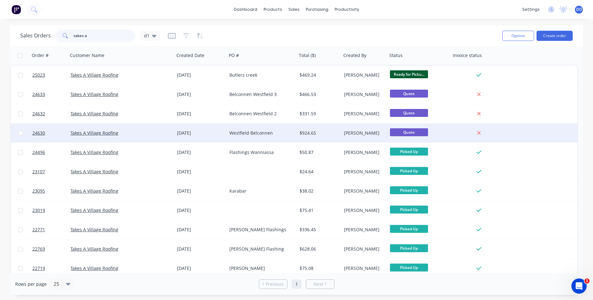
type input "takes a"
click at [190, 135] on div "13 Aug 2025" at bounding box center [200, 133] width 47 height 6
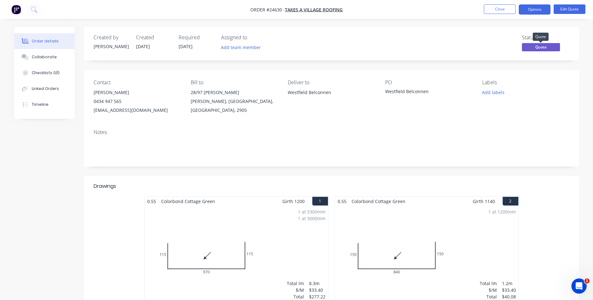
click at [538, 49] on span "Quote" at bounding box center [541, 47] width 38 height 8
click at [527, 46] on span "Quote" at bounding box center [541, 47] width 38 height 8
click at [569, 7] on button "Edit Quote" at bounding box center [569, 9] width 32 height 10
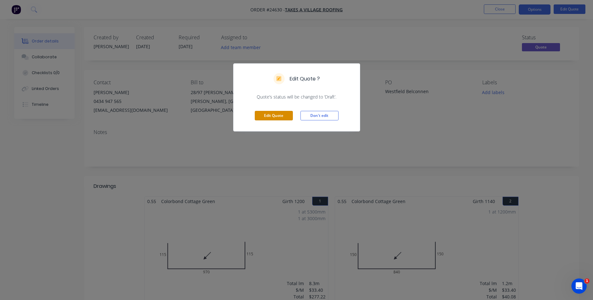
drag, startPoint x: 274, startPoint y: 118, endPoint x: 440, endPoint y: 129, distance: 167.2
click at [438, 129] on div "Edit Quote ? Quote’s status will be changed to ‘Draft’. Edit Quote Don't edit" at bounding box center [296, 150] width 593 height 300
drag, startPoint x: 440, startPoint y: 129, endPoint x: 449, endPoint y: 123, distance: 10.2
click at [441, 129] on div "Edit Quote ? Quote’s status will be changed to ‘Draft’. Edit Quote Don't edit" at bounding box center [296, 150] width 593 height 300
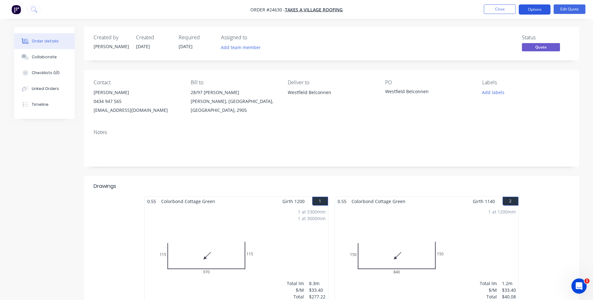
click at [540, 13] on button "Options" at bounding box center [534, 9] width 32 height 10
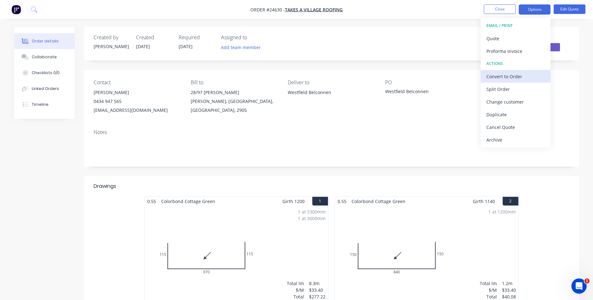
click at [503, 78] on div "Convert to Order" at bounding box center [515, 76] width 58 height 9
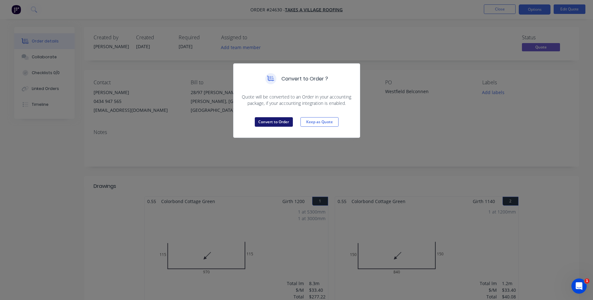
click at [283, 124] on button "Convert to Order" at bounding box center [274, 122] width 38 height 10
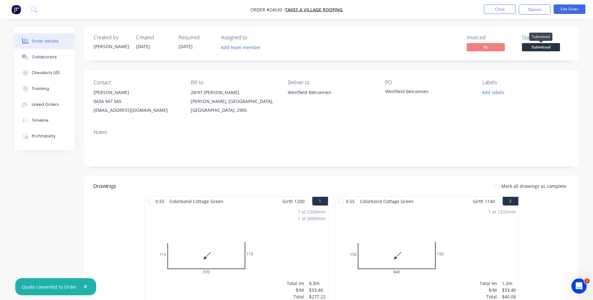
click at [546, 49] on span "Submitted" at bounding box center [541, 47] width 38 height 8
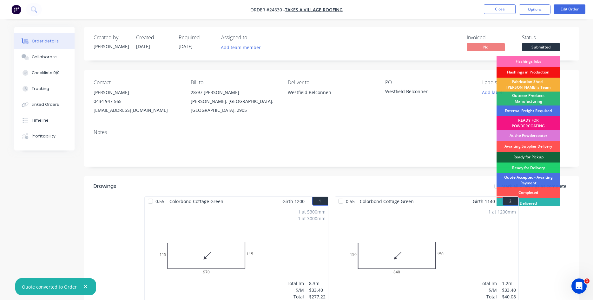
click at [523, 61] on div "Flashings Jobs" at bounding box center [527, 61] width 63 height 11
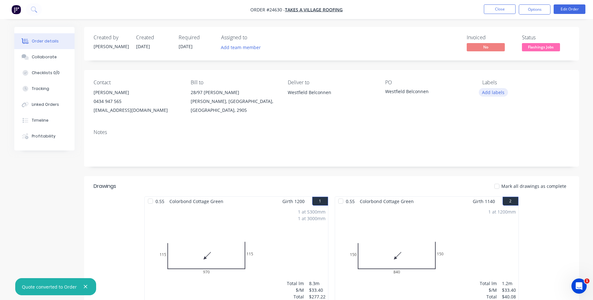
click at [491, 94] on button "Add labels" at bounding box center [493, 92] width 29 height 9
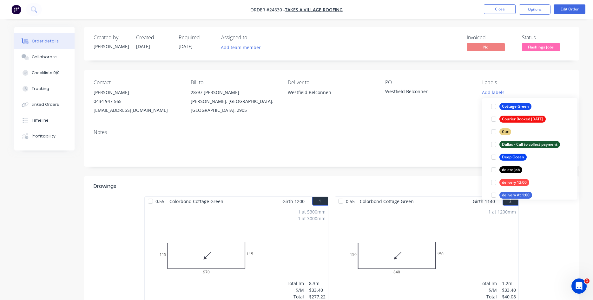
scroll to position [361, 0]
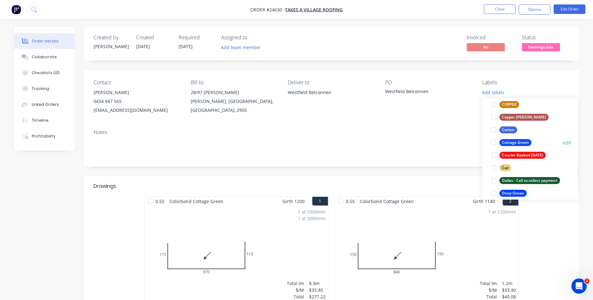
click at [494, 143] on div at bounding box center [493, 142] width 13 height 13
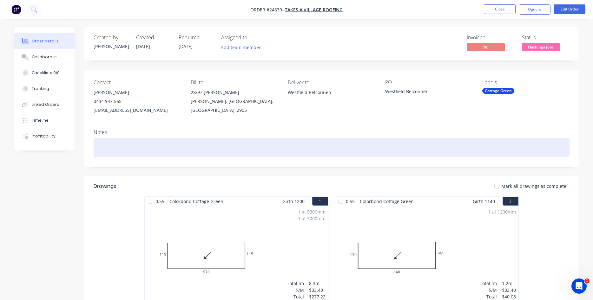
click at [141, 152] on div at bounding box center [332, 147] width 476 height 19
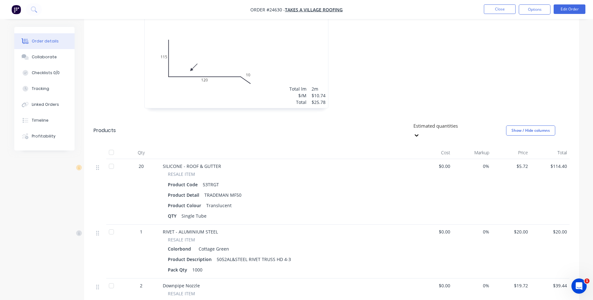
scroll to position [518, 0]
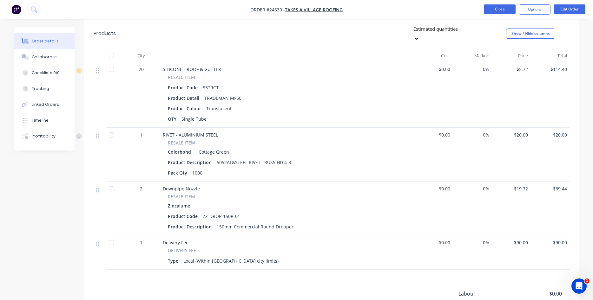
click at [502, 10] on button "Close" at bounding box center [500, 9] width 32 height 10
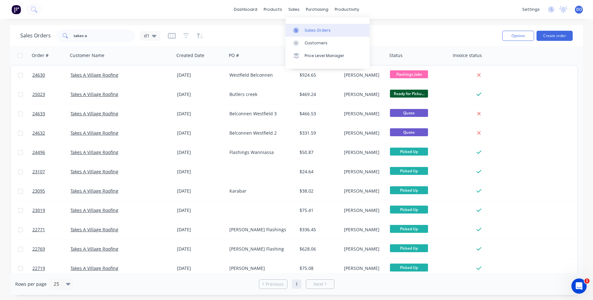
click at [314, 31] on div "Sales Orders" at bounding box center [317, 31] width 26 height 6
drag, startPoint x: 99, startPoint y: 38, endPoint x: 43, endPoint y: 32, distance: 56.1
click at [74, 33] on input "takes a" at bounding box center [105, 35] width 62 height 13
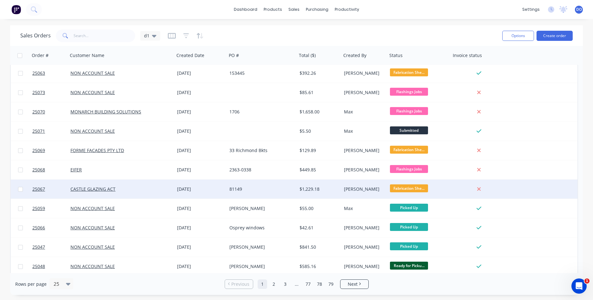
scroll to position [145, 0]
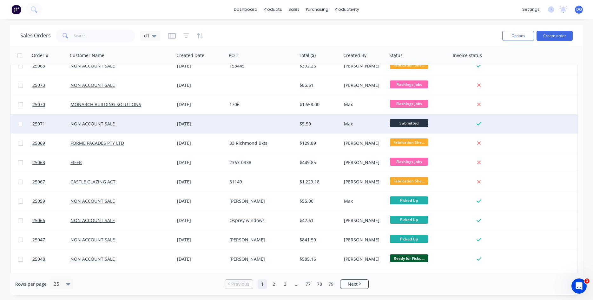
click at [237, 123] on div at bounding box center [262, 123] width 70 height 19
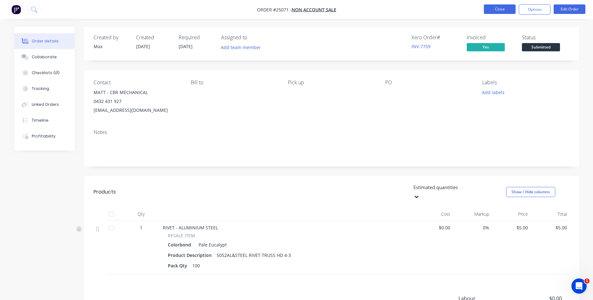
click at [497, 9] on button "Close" at bounding box center [500, 9] width 32 height 10
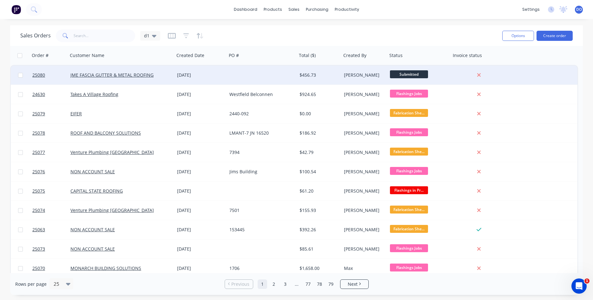
click at [193, 73] on div "[DATE]" at bounding box center [200, 75] width 47 height 6
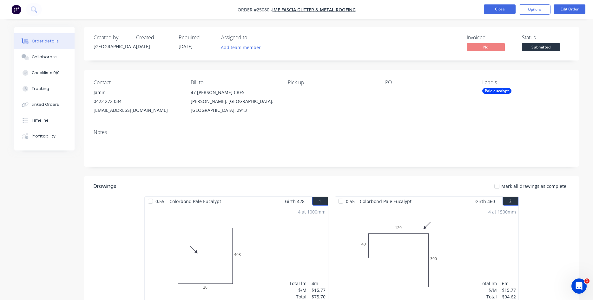
click at [501, 8] on button "Close" at bounding box center [500, 9] width 32 height 10
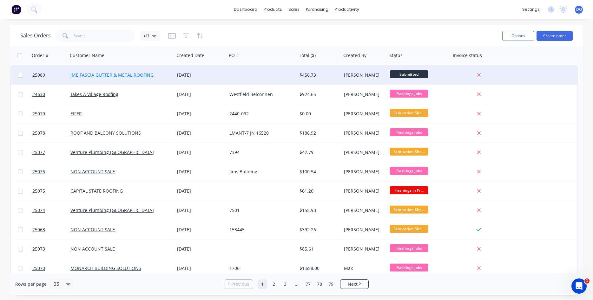
click at [135, 75] on link "JME FASCIA GUTTER & METAL ROOFING" at bounding box center [111, 75] width 83 height 6
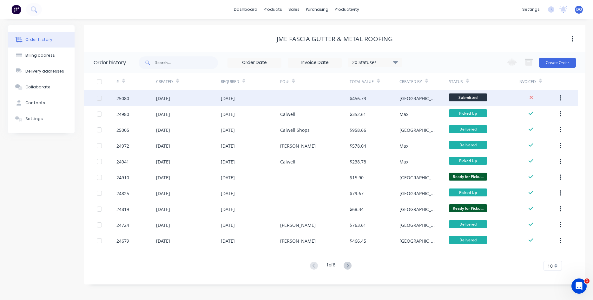
click at [235, 99] on div "[DATE]" at bounding box center [228, 98] width 14 height 7
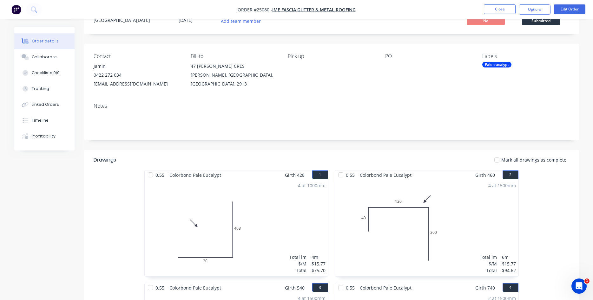
scroll to position [24, 0]
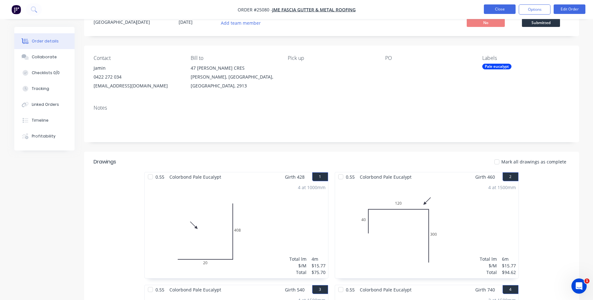
click at [499, 8] on button "Close" at bounding box center [500, 9] width 32 height 10
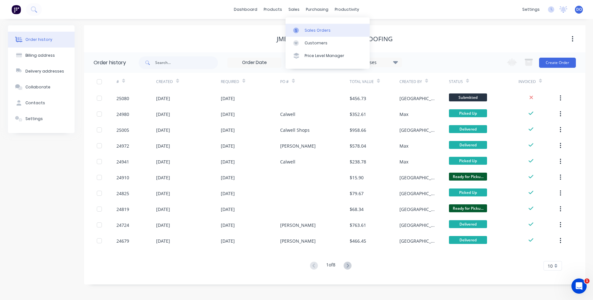
click at [314, 28] on div "Sales Orders" at bounding box center [317, 31] width 26 height 6
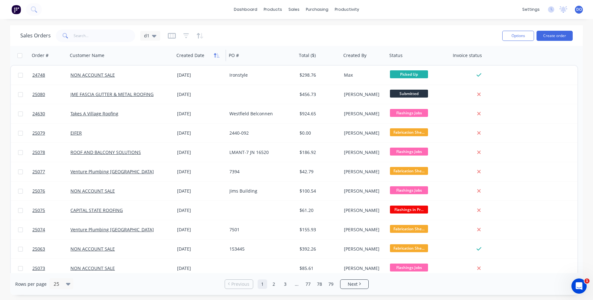
click at [215, 55] on icon "button" at bounding box center [215, 55] width 2 height 4
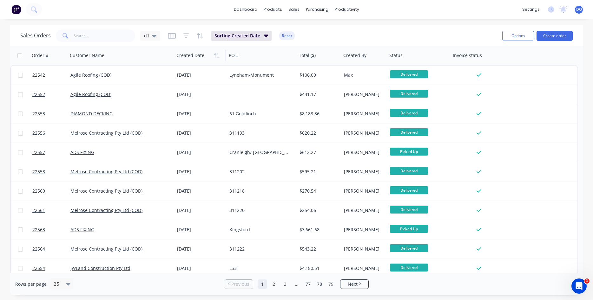
click at [216, 55] on icon "button" at bounding box center [217, 55] width 6 height 5
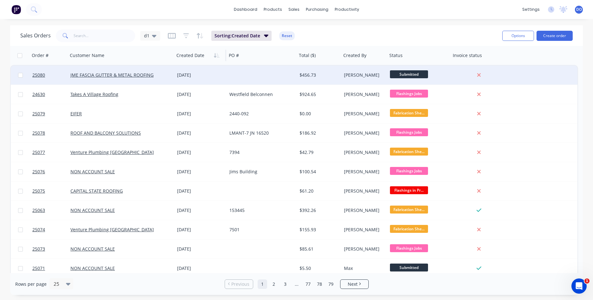
click at [242, 70] on div at bounding box center [262, 75] width 70 height 19
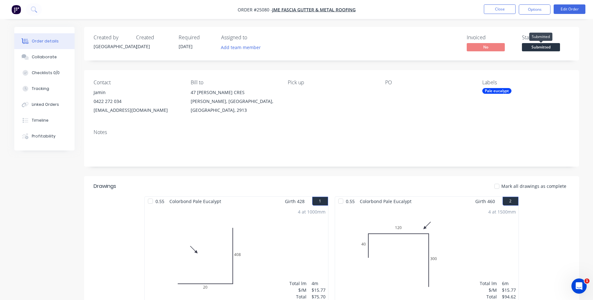
click at [545, 49] on span "Submitted" at bounding box center [541, 47] width 38 height 8
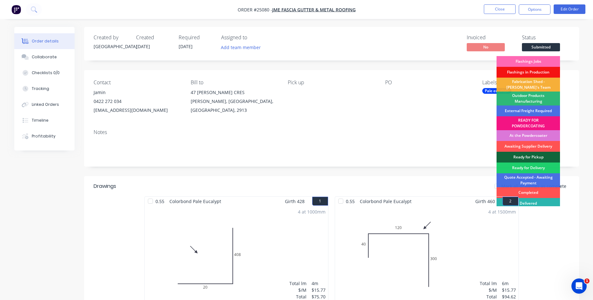
click at [531, 62] on div "Flashings Jobs" at bounding box center [527, 61] width 63 height 11
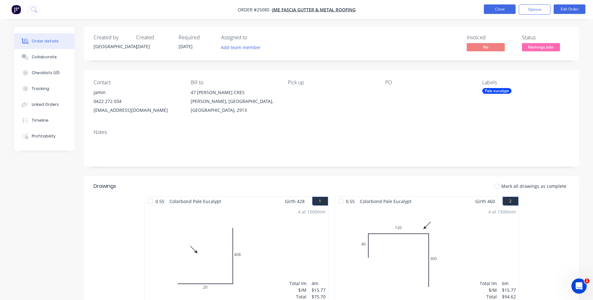
click at [496, 7] on button "Close" at bounding box center [500, 9] width 32 height 10
